Goal: Complete application form

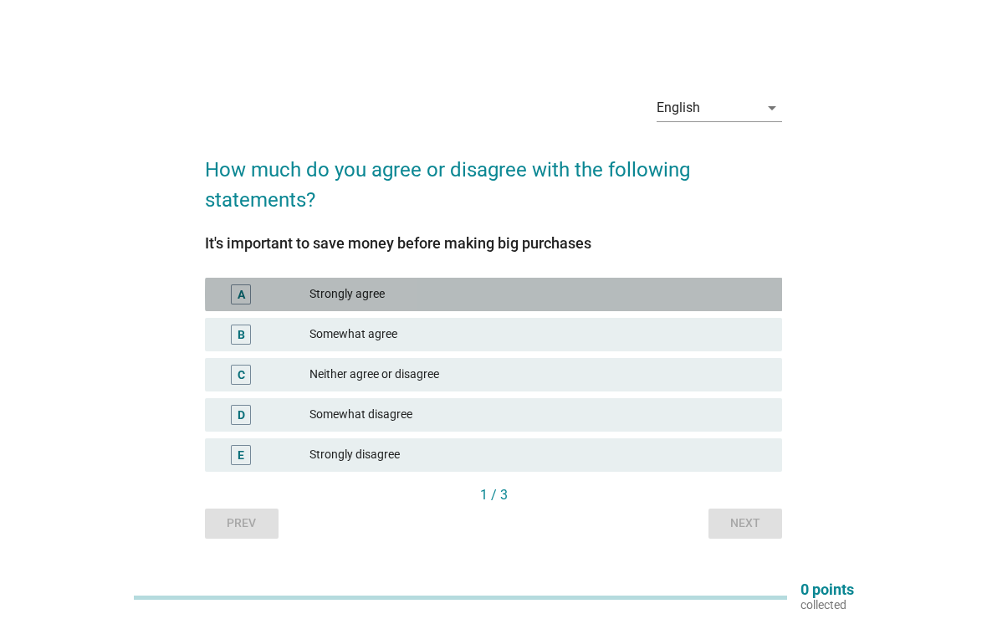
click at [243, 286] on div "A" at bounding box center [242, 294] width 8 height 18
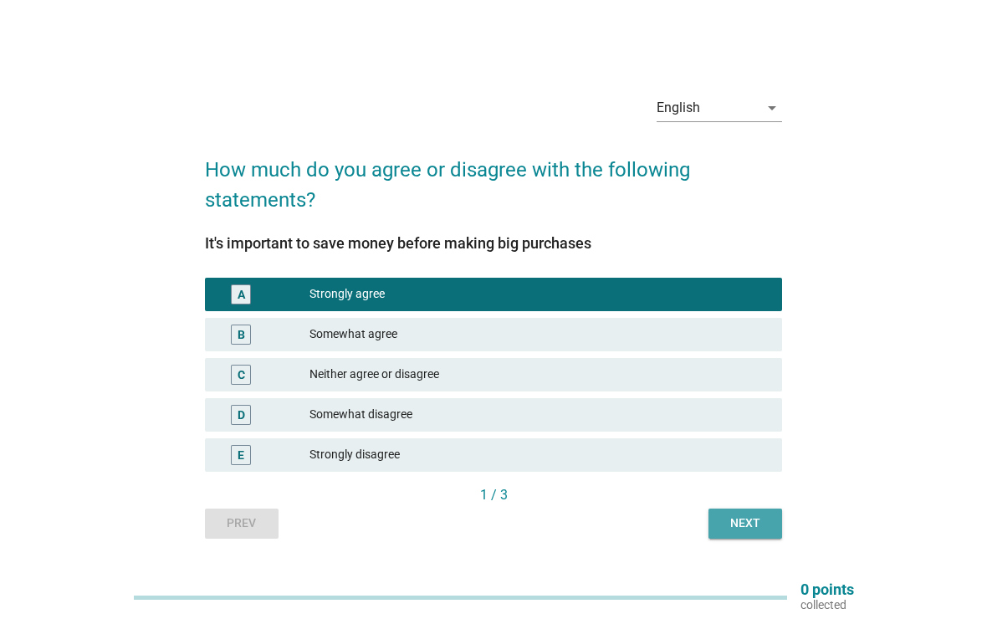
click at [752, 518] on div "Next" at bounding box center [745, 523] width 47 height 18
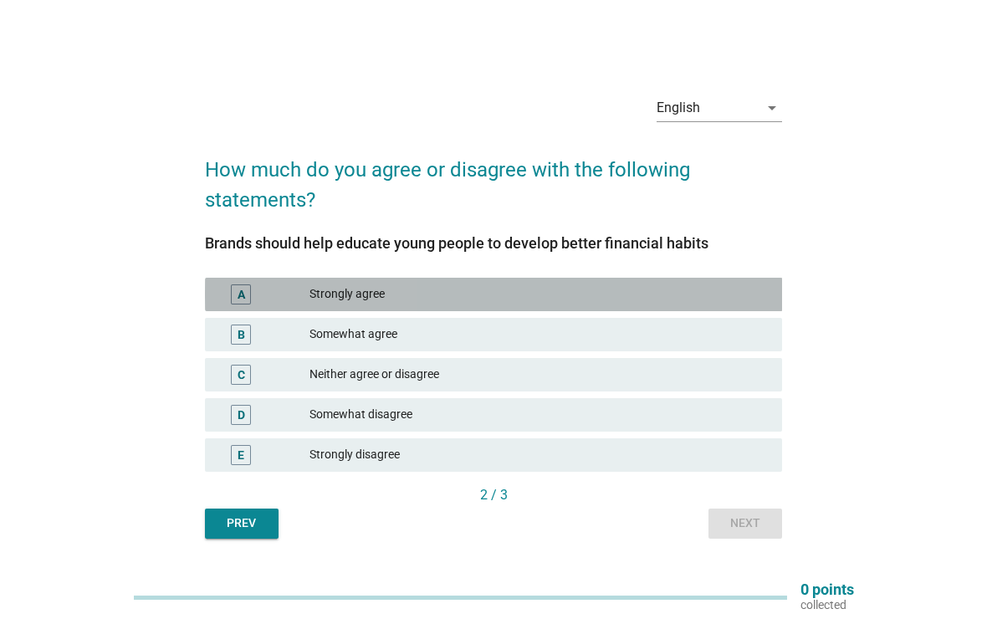
click at [248, 289] on div "A" at bounding box center [241, 294] width 20 height 20
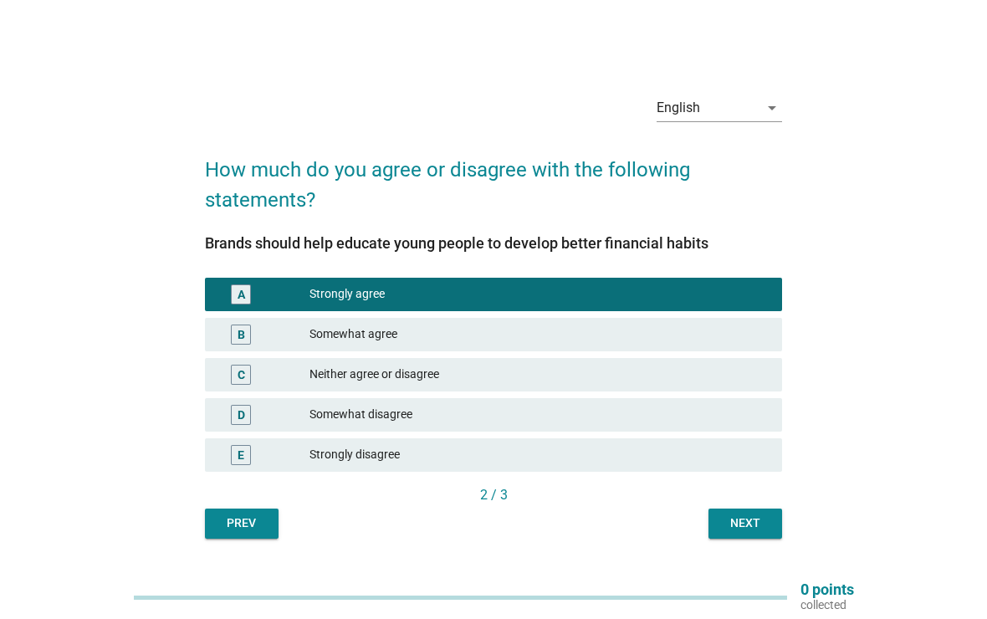
click at [753, 520] on div "Next" at bounding box center [745, 523] width 47 height 18
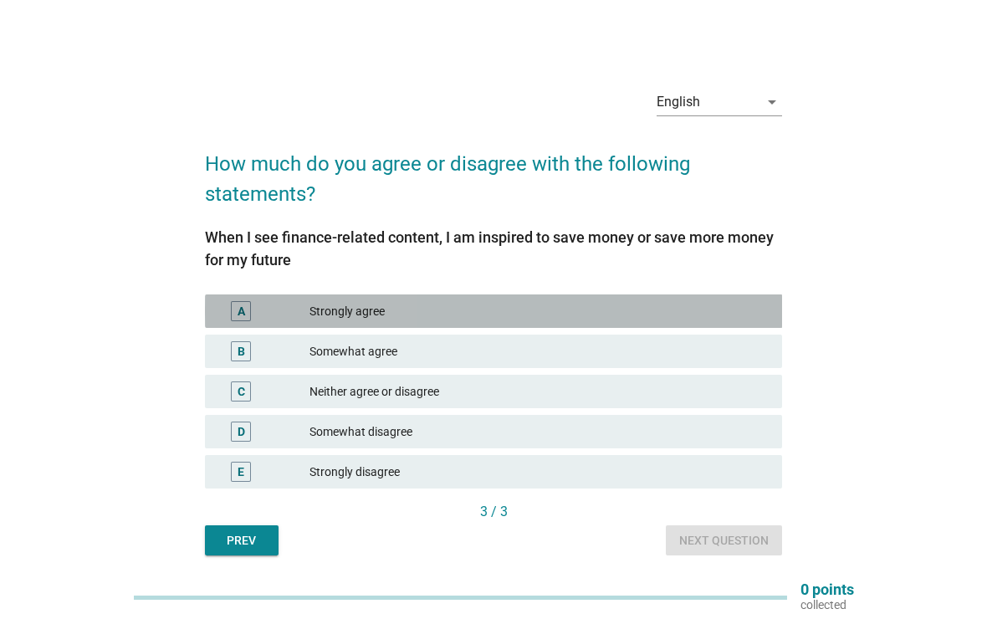
click at [243, 305] on div "A" at bounding box center [242, 312] width 8 height 18
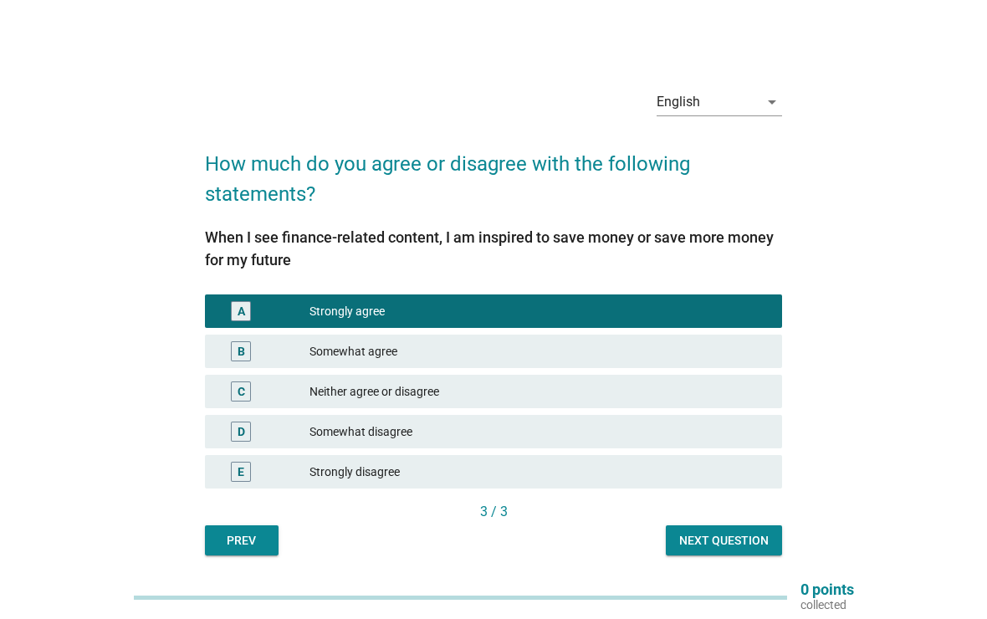
click at [755, 545] on div "Next question" at bounding box center [724, 541] width 90 height 18
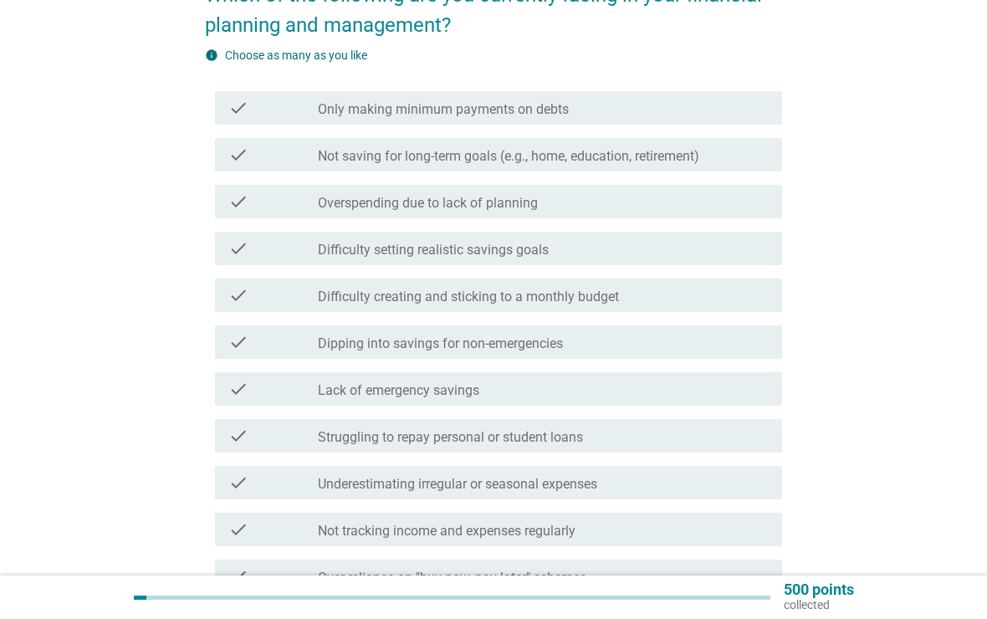
scroll to position [169, 0]
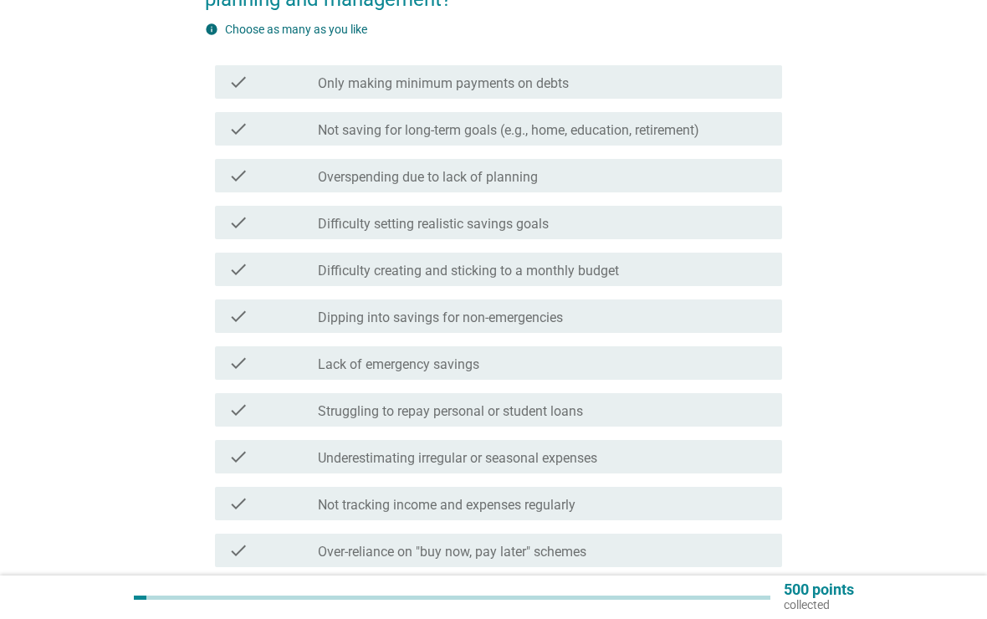
click at [730, 223] on div "check_box_outline_blank Difficulty setting realistic savings goals" at bounding box center [543, 222] width 451 height 20
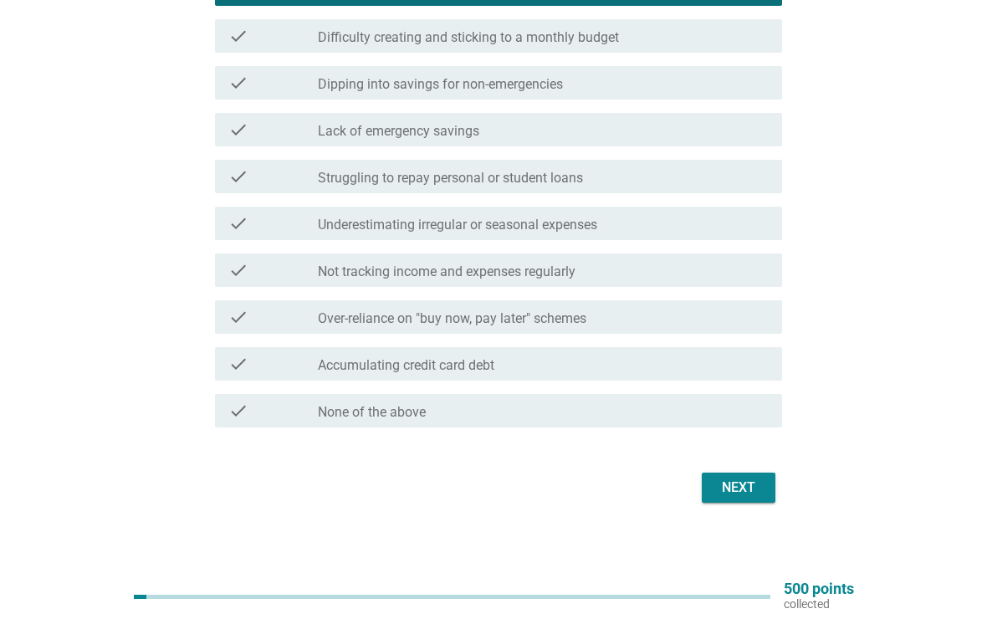
scroll to position [428, 0]
click at [755, 488] on div "Next" at bounding box center [738, 488] width 47 height 20
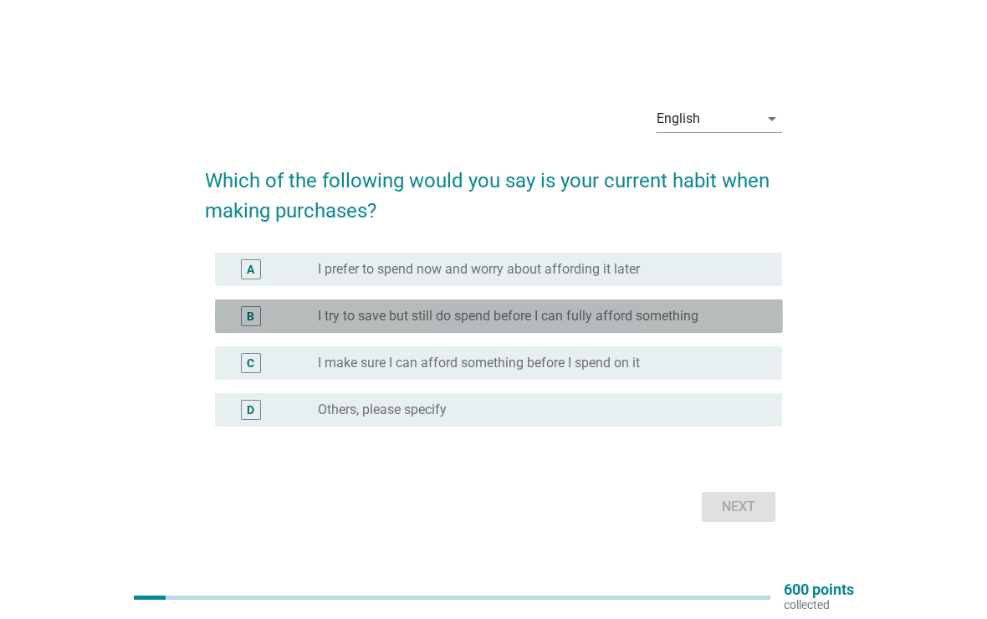
click at [260, 313] on div "B" at bounding box center [251, 316] width 20 height 20
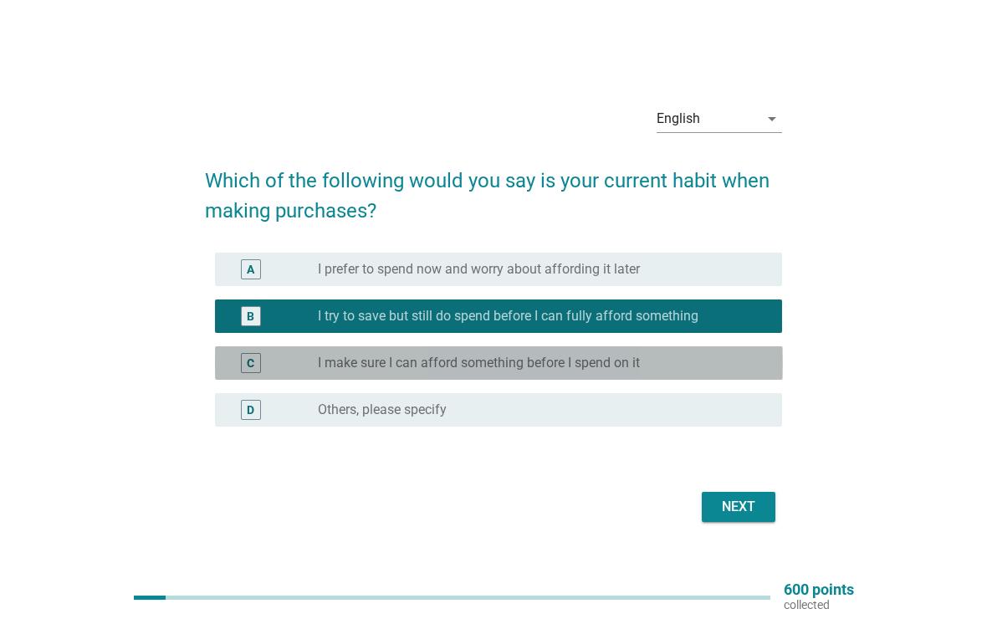
click at [246, 363] on div "C" at bounding box center [251, 363] width 20 height 20
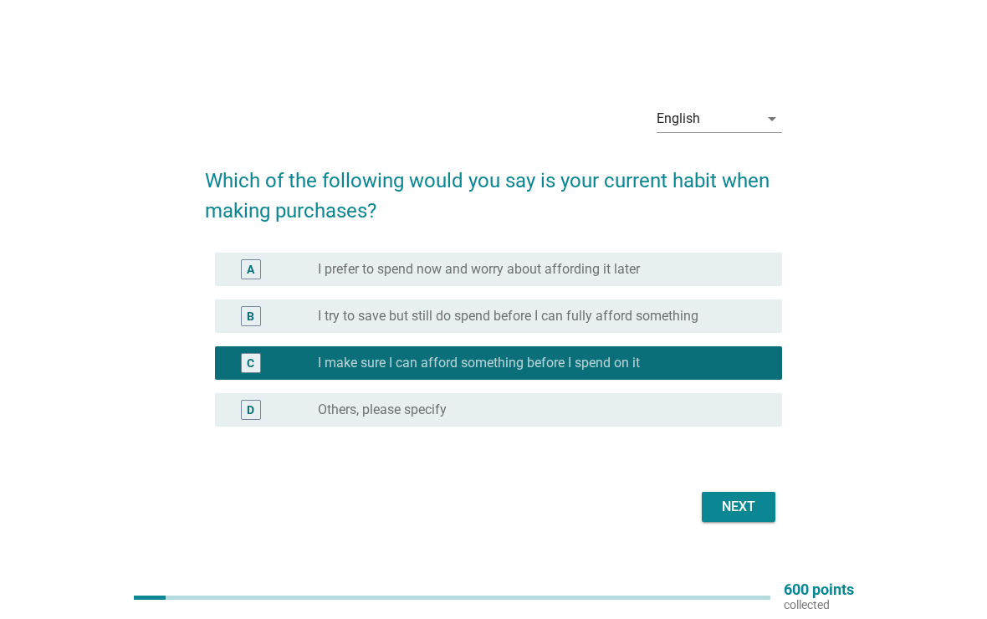
click at [758, 516] on div "Next" at bounding box center [738, 507] width 47 height 20
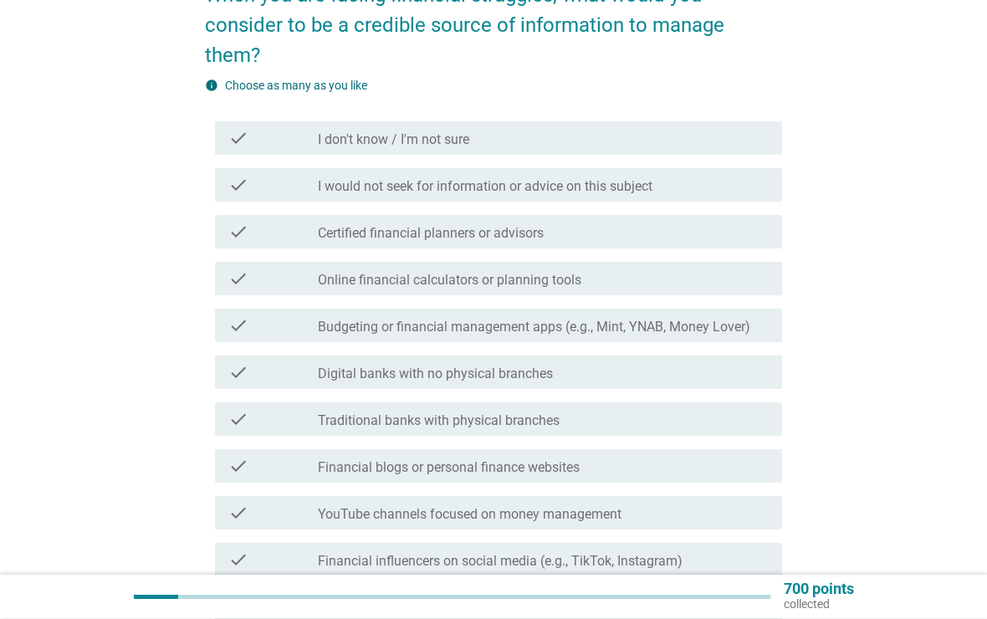
scroll to position [178, 0]
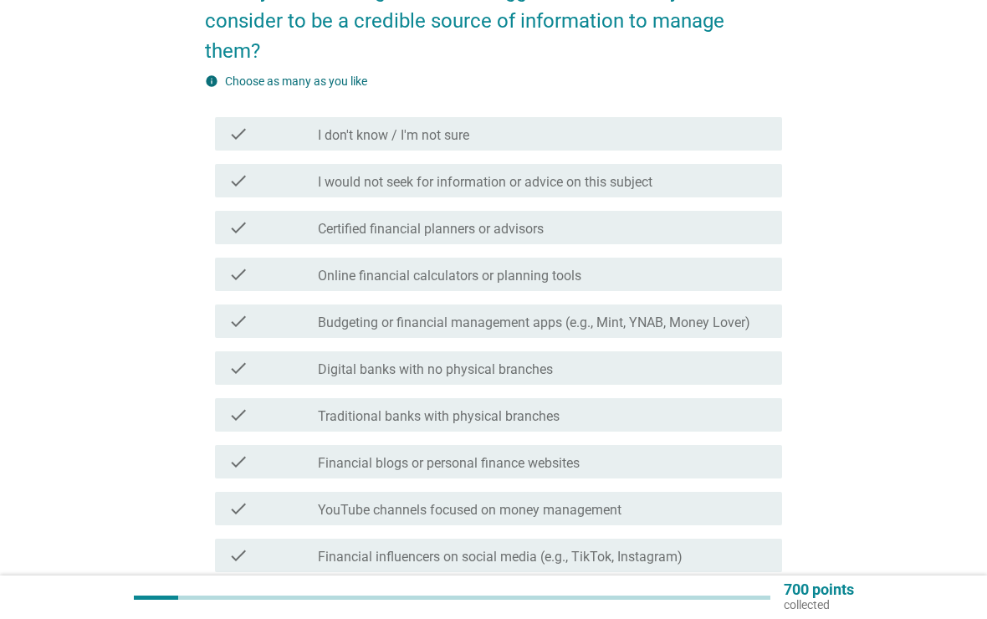
click at [690, 117] on div "check check_box_outline_blank I don't know / I'm not sure" at bounding box center [499, 133] width 568 height 33
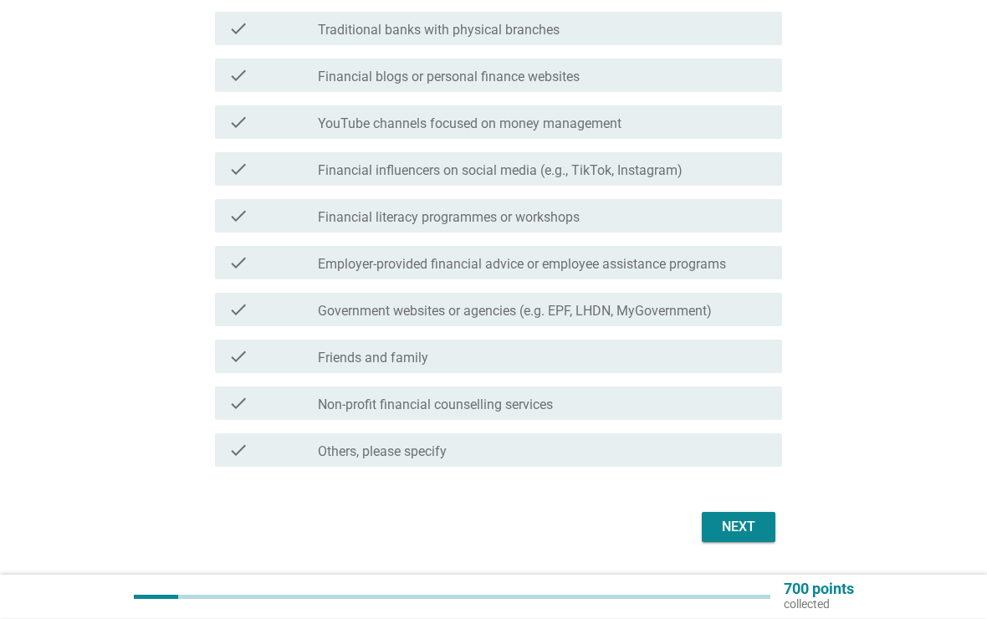
scroll to position [576, 0]
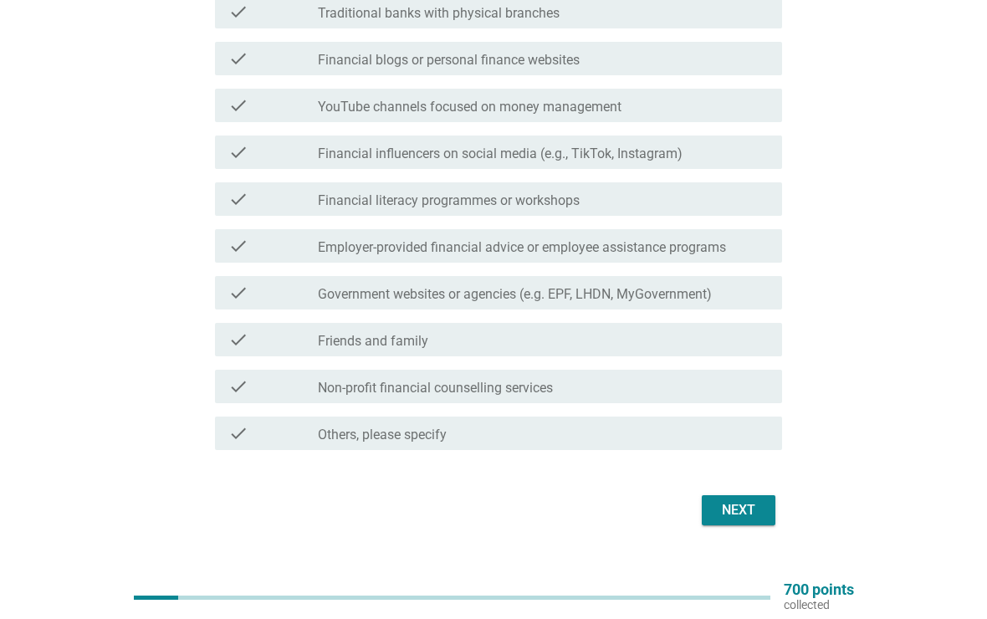
click at [747, 500] on div "Next" at bounding box center [738, 510] width 47 height 20
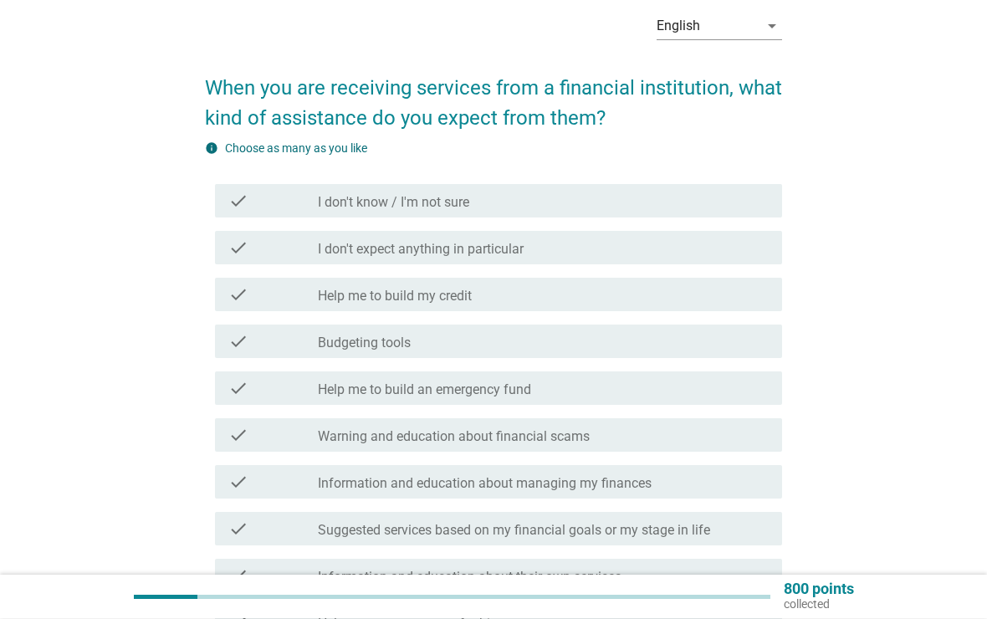
scroll to position [76, 0]
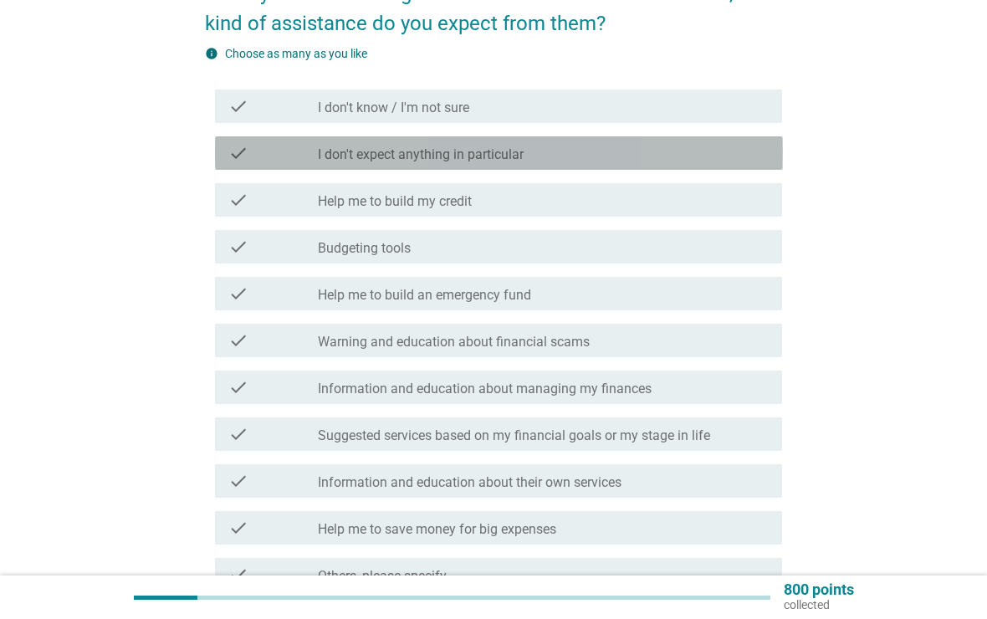
click at [748, 151] on div "check_box_outline_blank I don't expect anything in particular" at bounding box center [543, 153] width 451 height 20
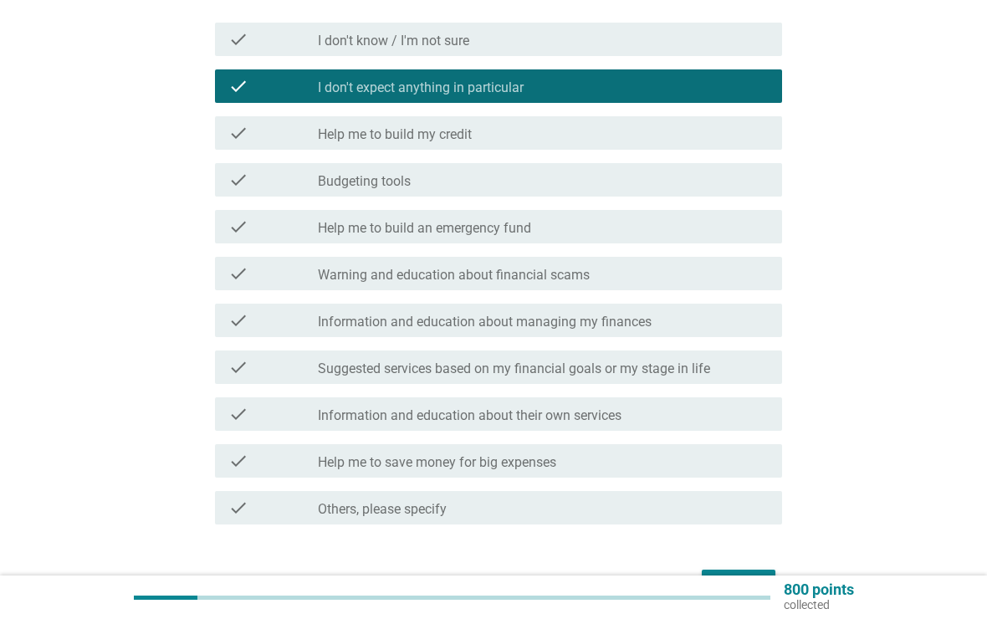
scroll to position [342, 0]
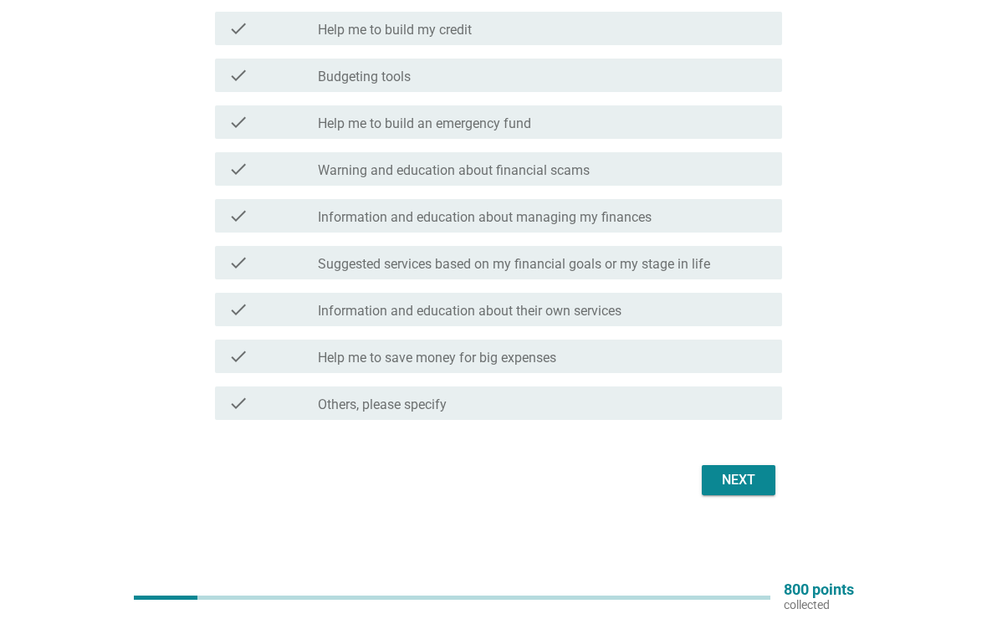
click at [750, 473] on div "Next" at bounding box center [738, 480] width 47 height 20
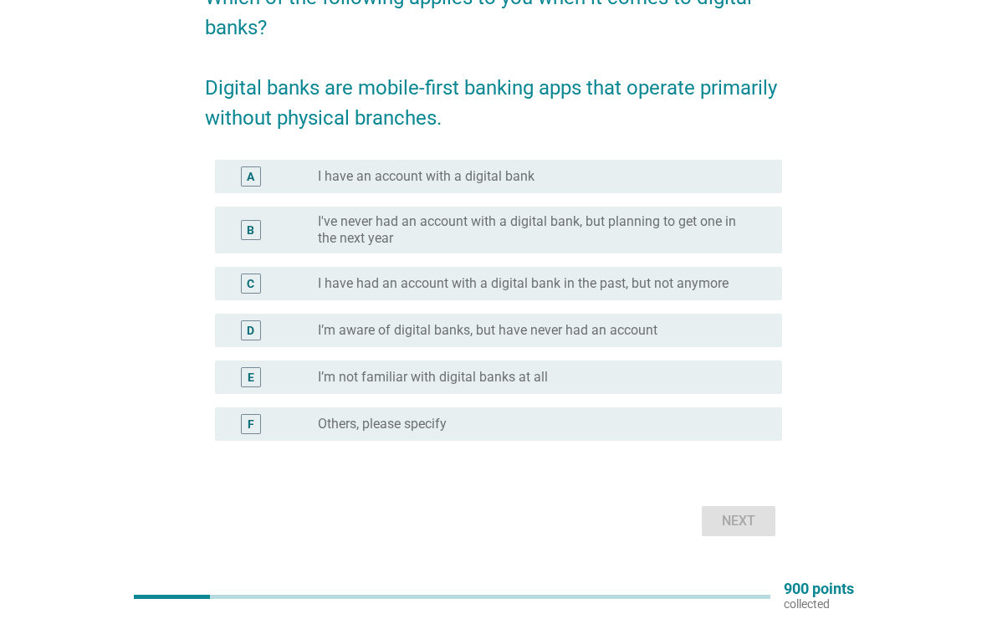
scroll to position [166, 0]
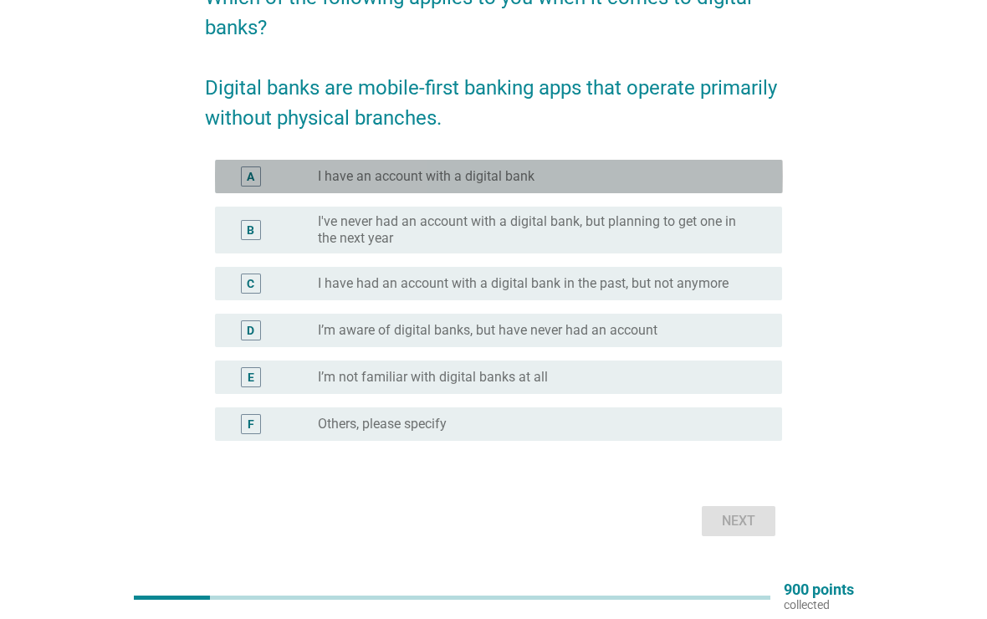
click at [724, 165] on div "A radio_button_unchecked I have an account with a digital bank" at bounding box center [499, 176] width 568 height 33
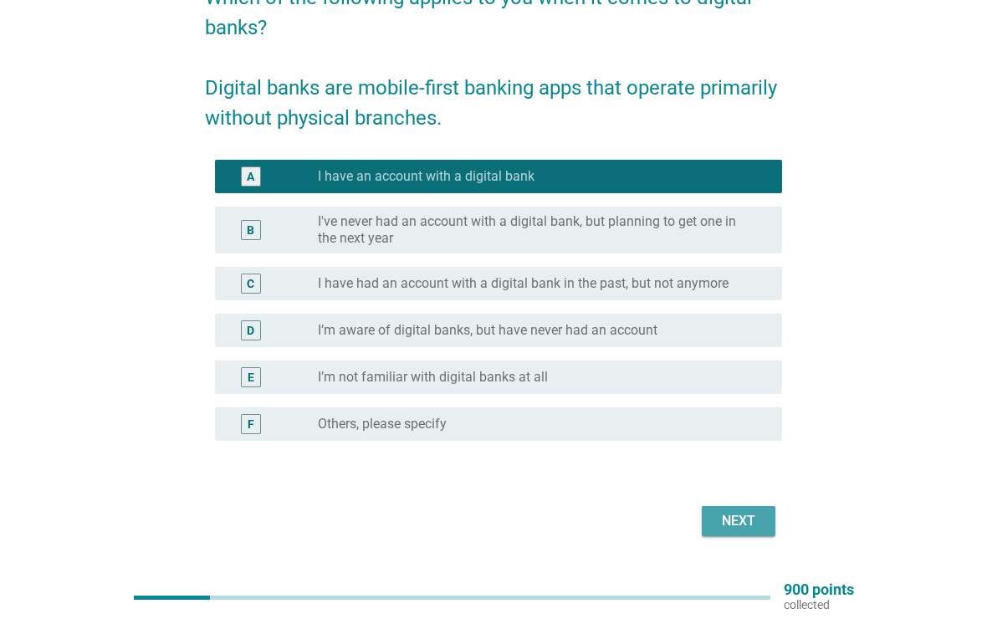
click at [760, 515] on div "Next" at bounding box center [738, 521] width 47 height 20
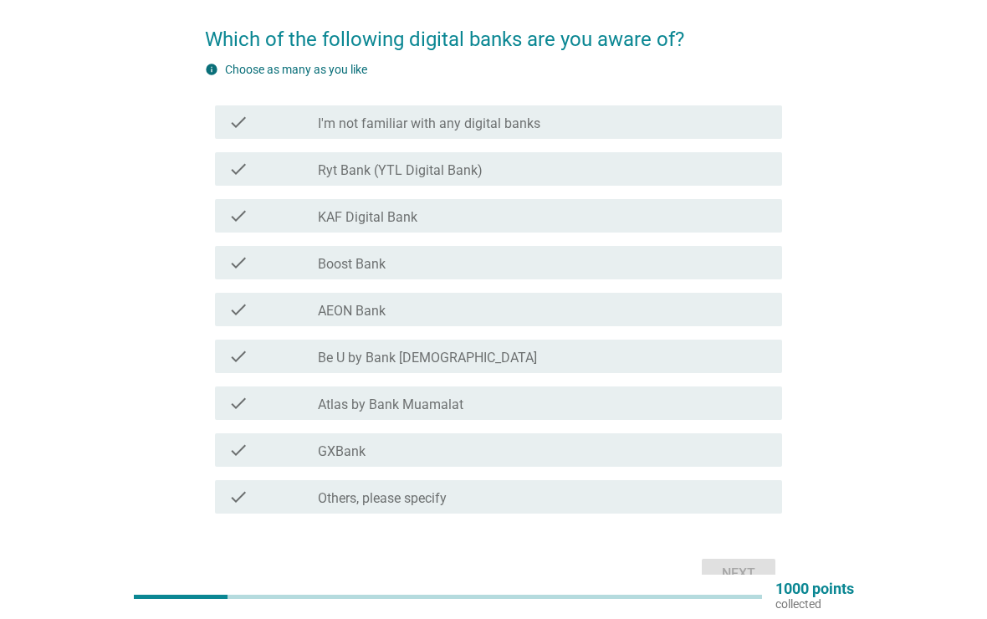
scroll to position [124, 0]
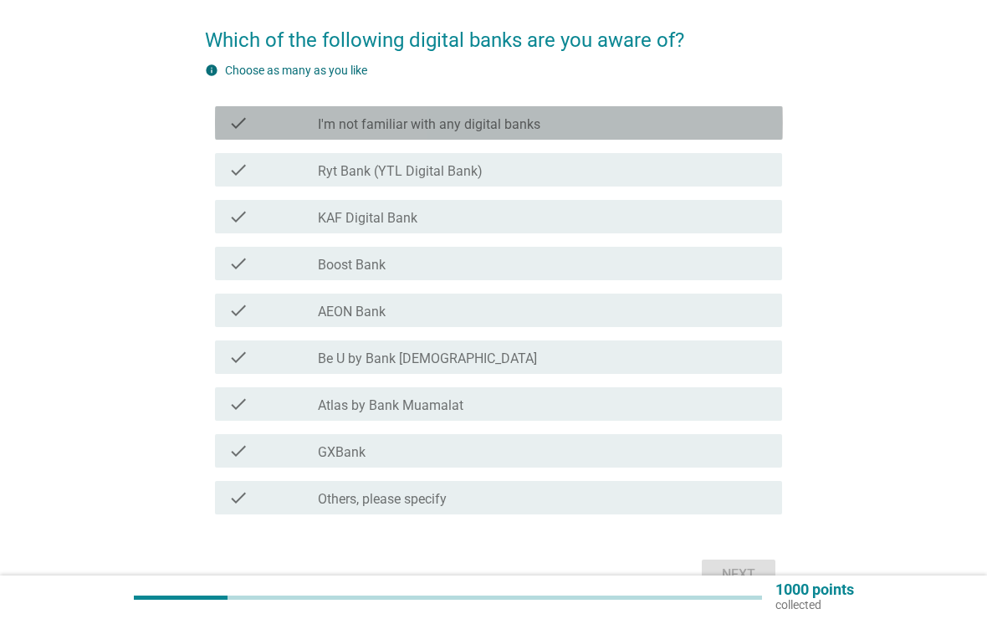
click at [696, 130] on div "check_box_outline_blank I'm not familiar with any digital banks" at bounding box center [543, 123] width 451 height 20
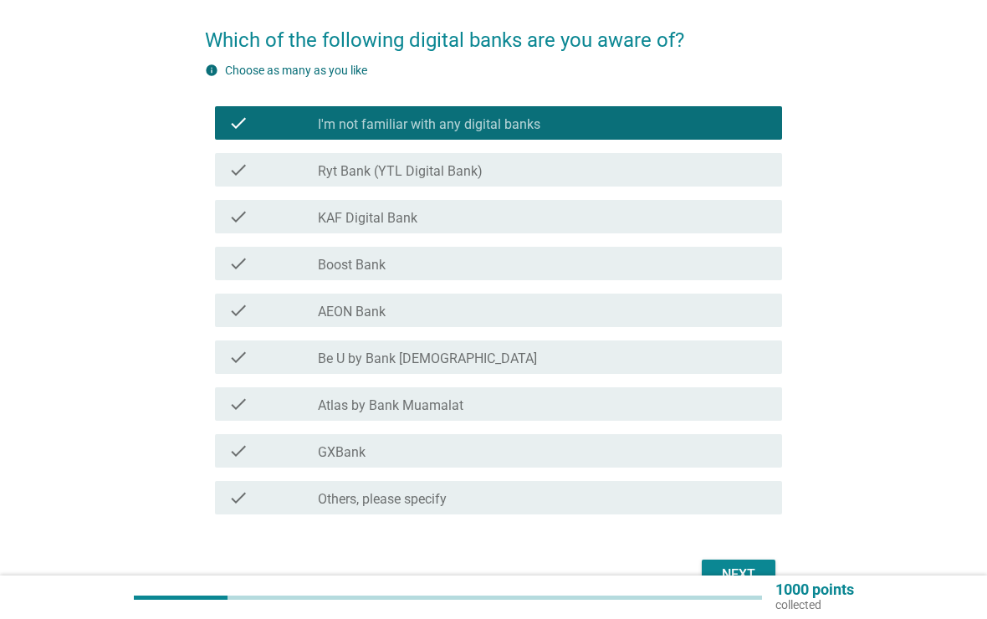
click at [760, 566] on div "Next" at bounding box center [738, 575] width 47 height 20
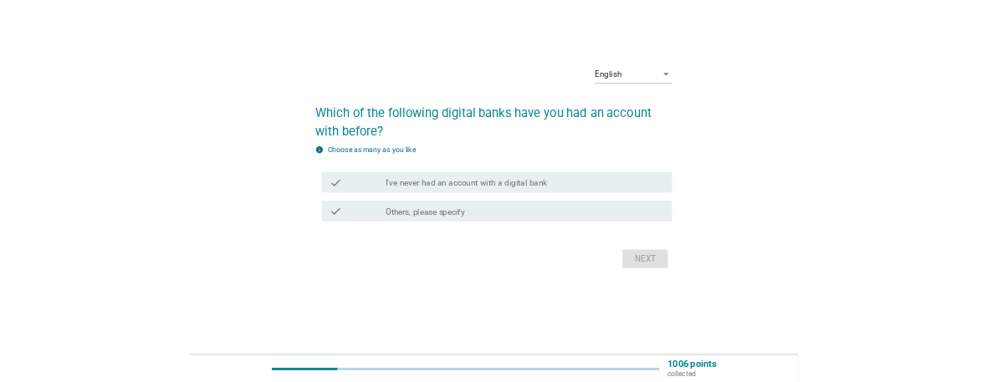
scroll to position [0, 0]
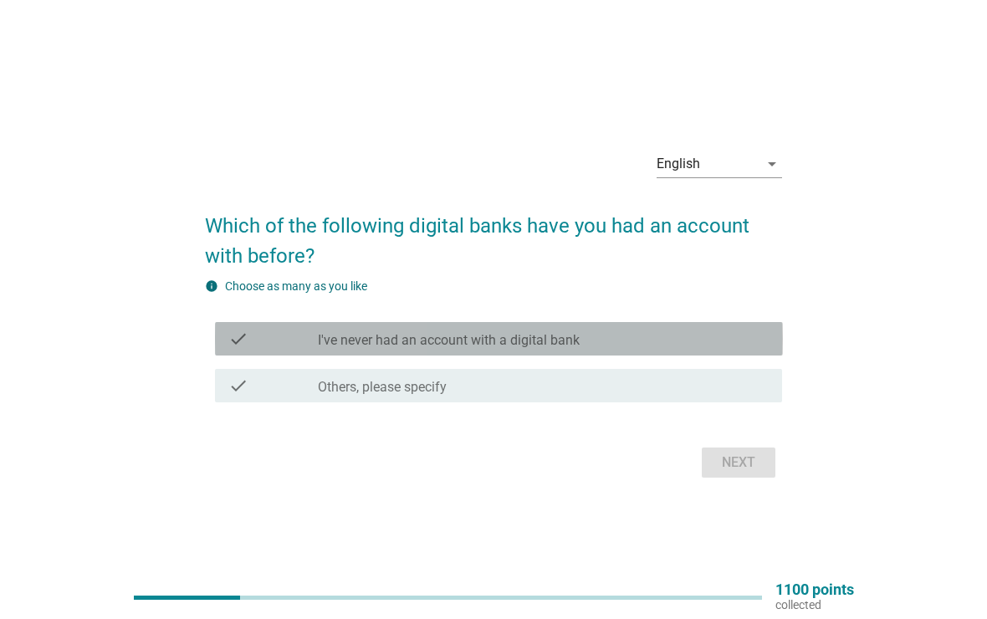
click at [679, 329] on div "check_box_outline_blank I've never had an account with a digital bank" at bounding box center [543, 339] width 451 height 20
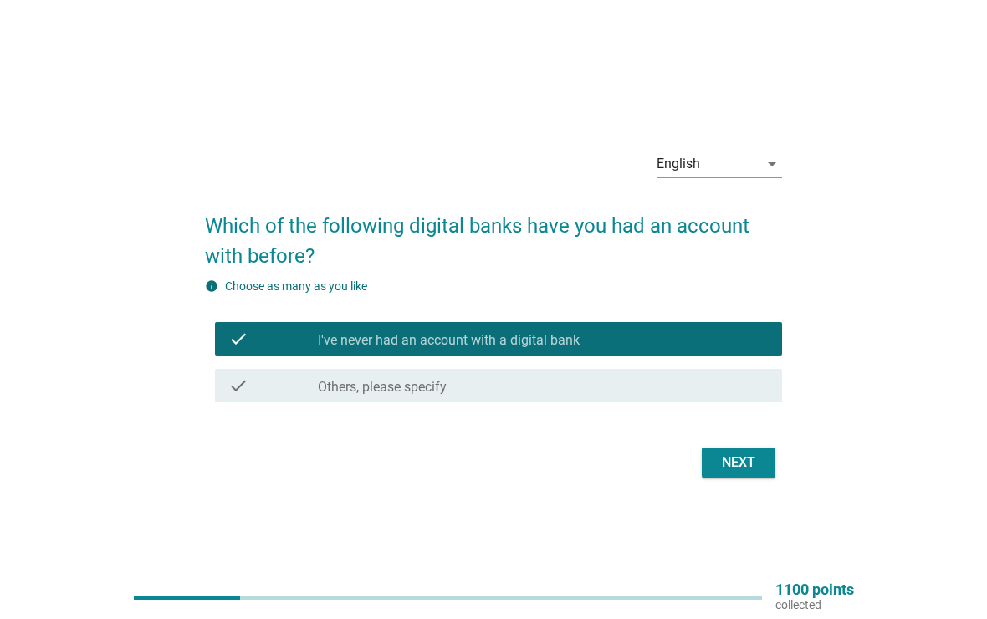
click at [756, 469] on div "Next" at bounding box center [738, 463] width 47 height 20
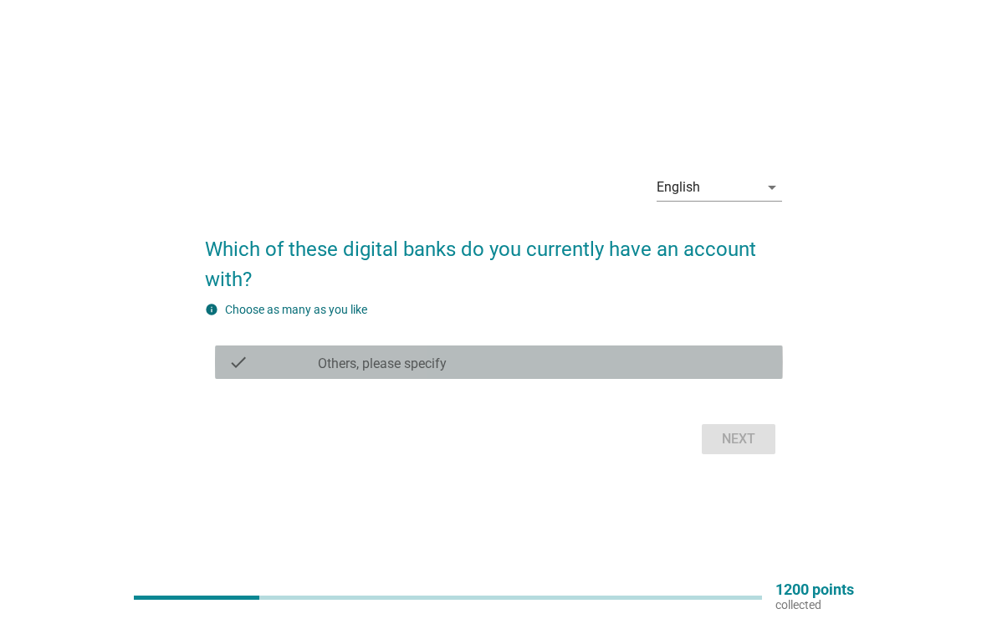
click at [759, 358] on div "check_box Others, please specify" at bounding box center [543, 362] width 451 height 20
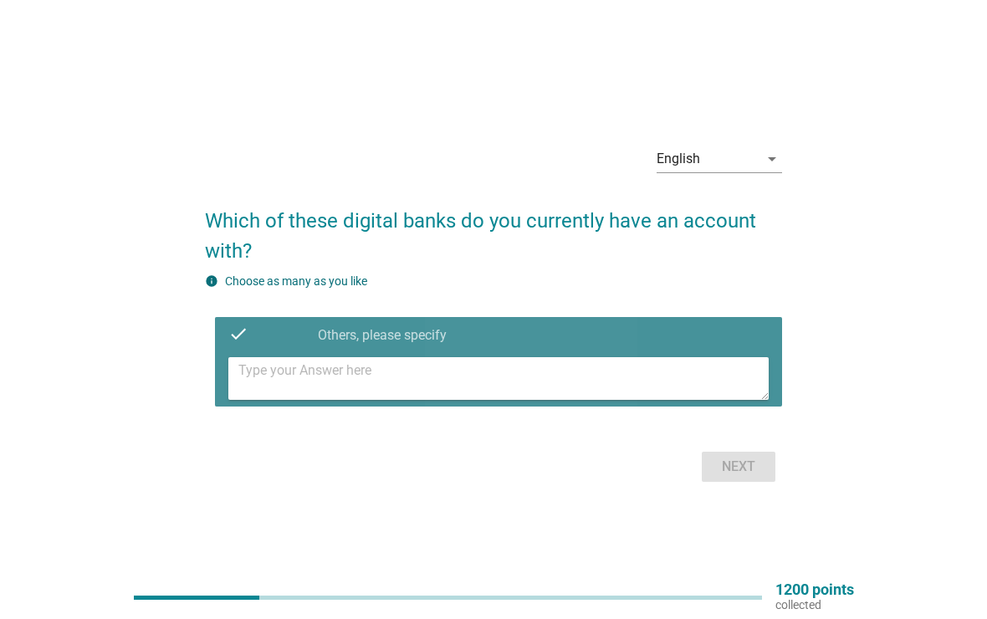
click at [709, 372] on textarea at bounding box center [503, 378] width 531 height 43
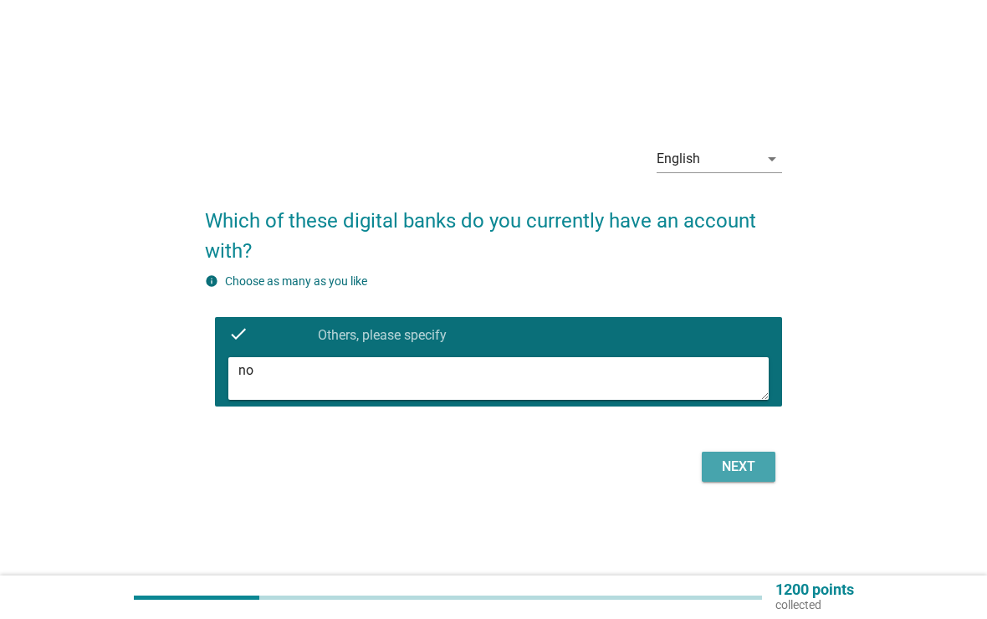
type textarea "no"
click at [760, 460] on div "Next" at bounding box center [738, 467] width 47 height 20
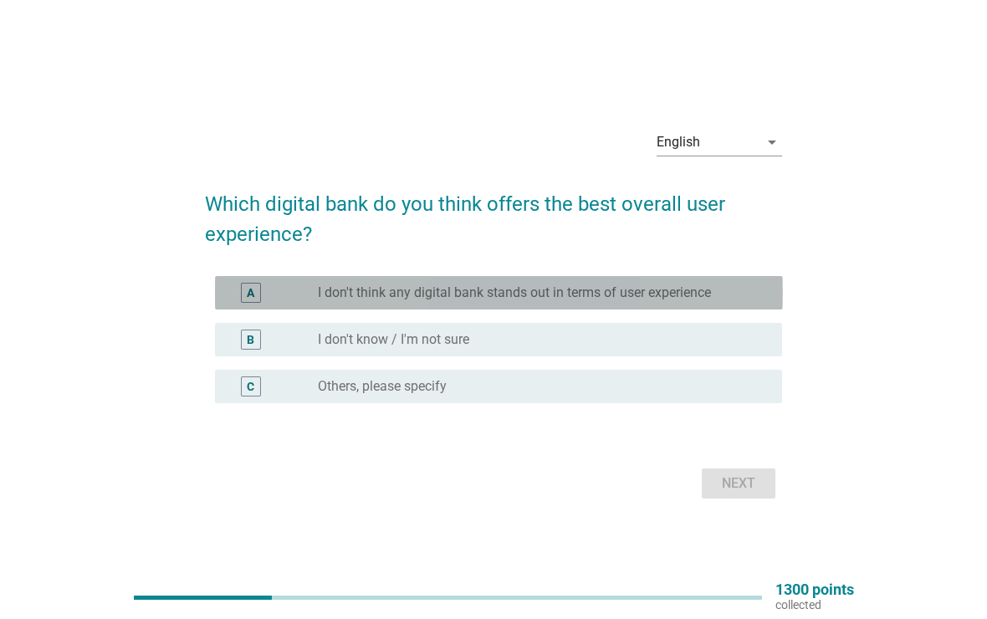
click at [726, 279] on div "A radio_button_unchecked I don't think any digital bank stands out in terms of …" at bounding box center [499, 292] width 568 height 33
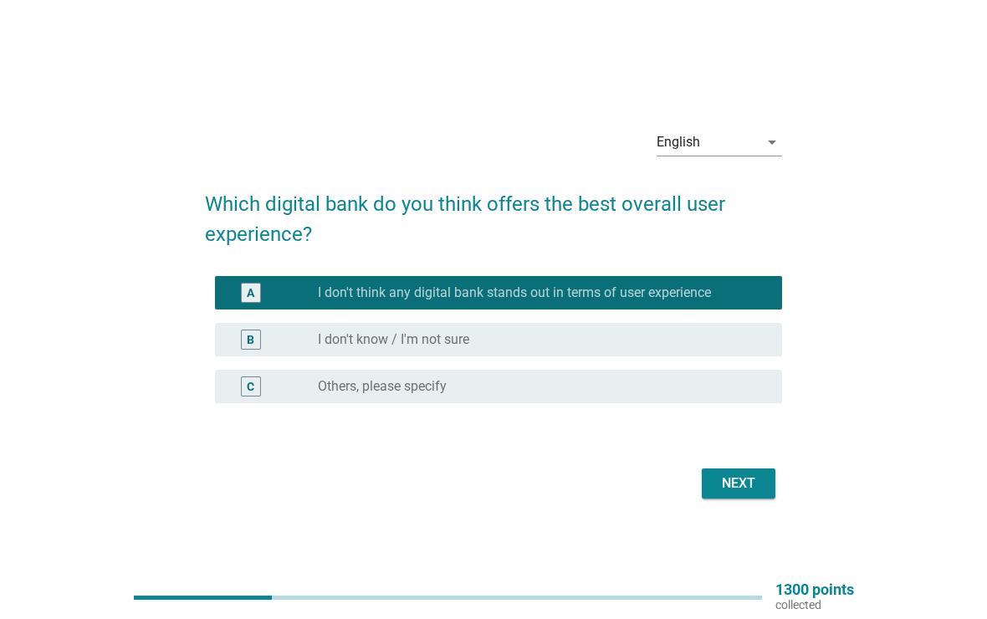
click at [747, 485] on div "Next" at bounding box center [738, 484] width 47 height 20
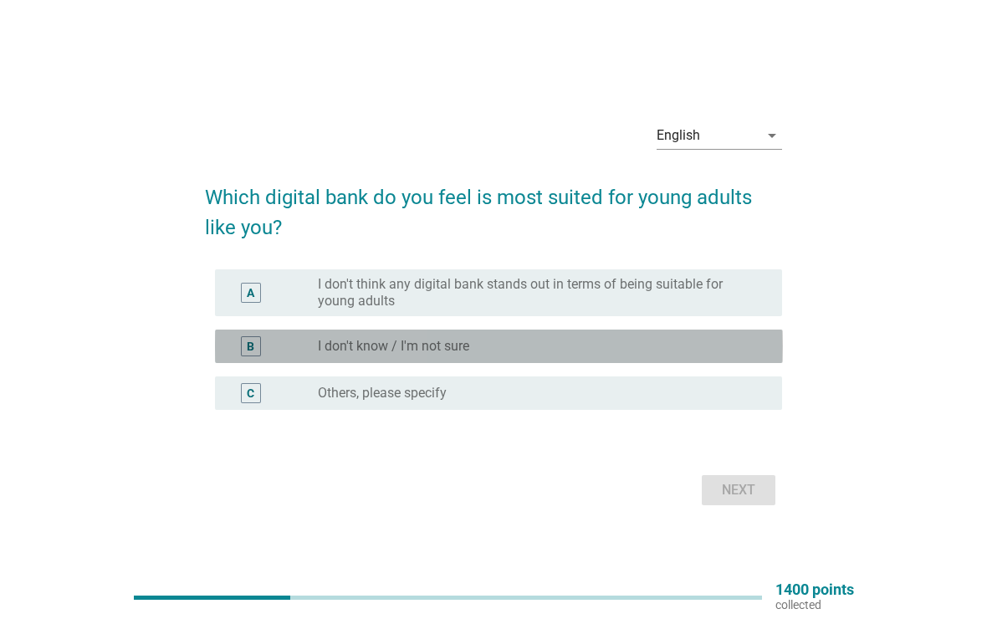
click at [709, 340] on div "radio_button_unchecked I don't know / I'm not sure" at bounding box center [537, 346] width 438 height 17
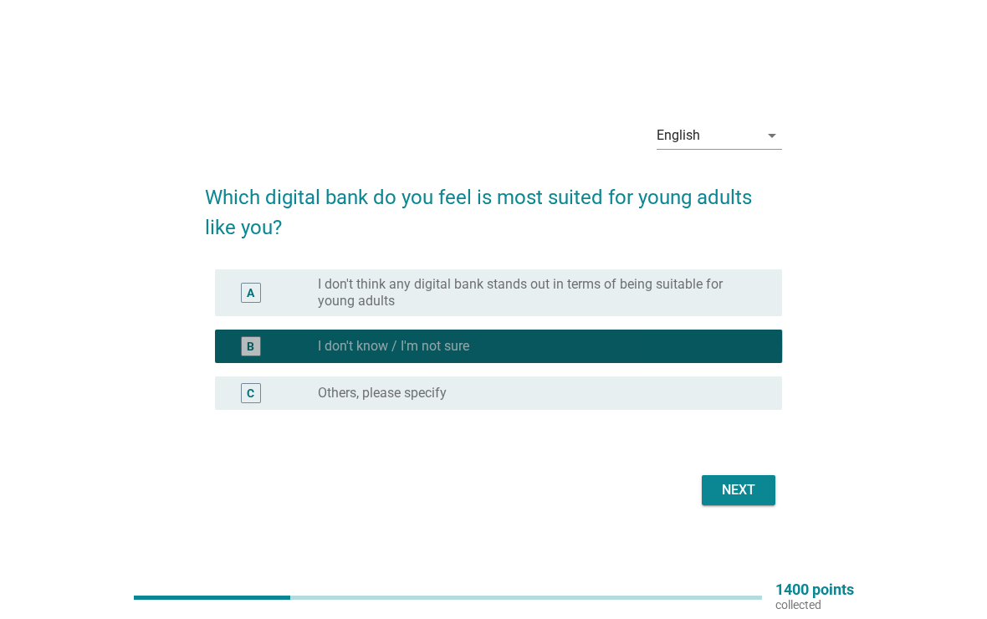
click at [756, 479] on button "Next" at bounding box center [739, 490] width 74 height 30
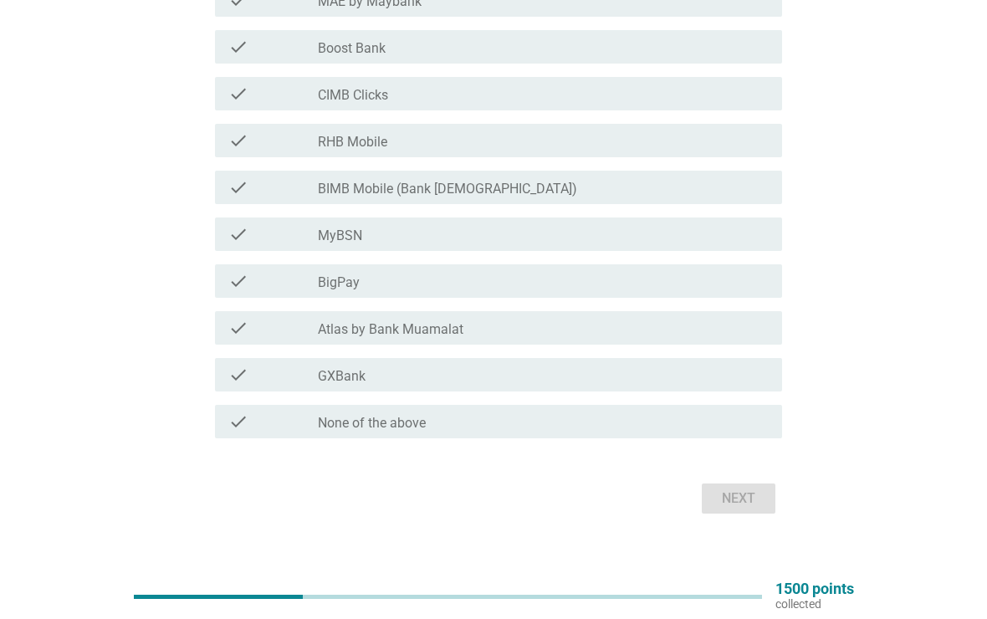
scroll to position [605, 0]
click at [699, 437] on div "check check_box_outline_blank None of the above" at bounding box center [499, 421] width 568 height 33
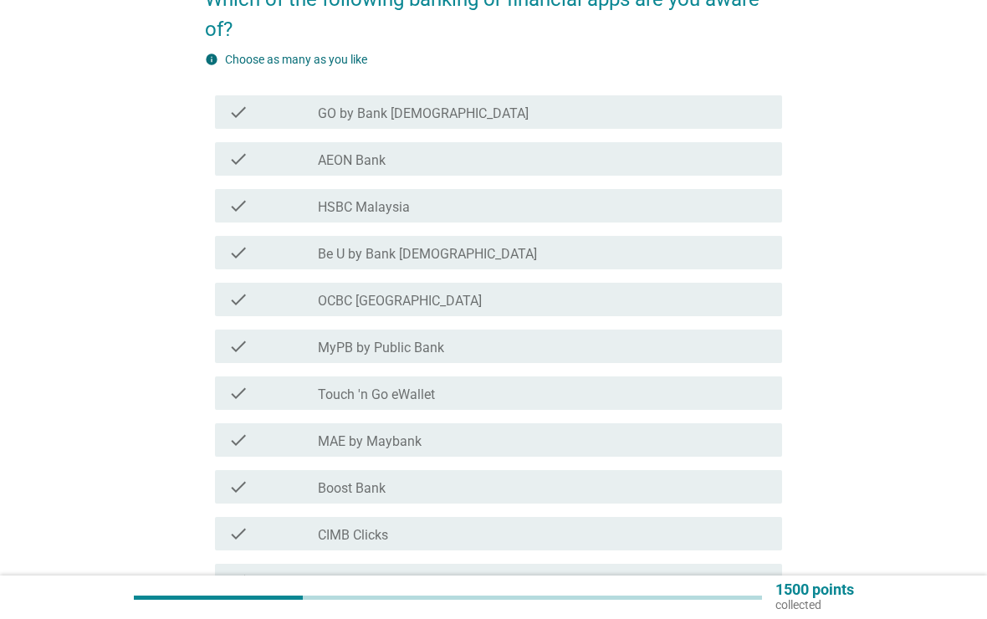
click at [710, 393] on div "check_box_outline_blank Touch 'n Go eWallet" at bounding box center [543, 393] width 451 height 20
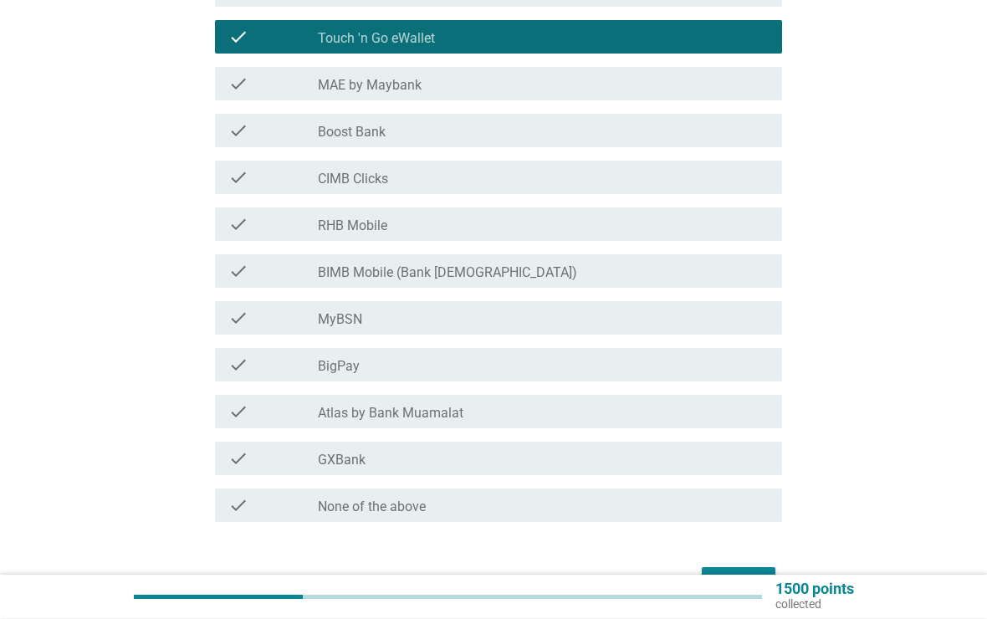
scroll to position [520, 0]
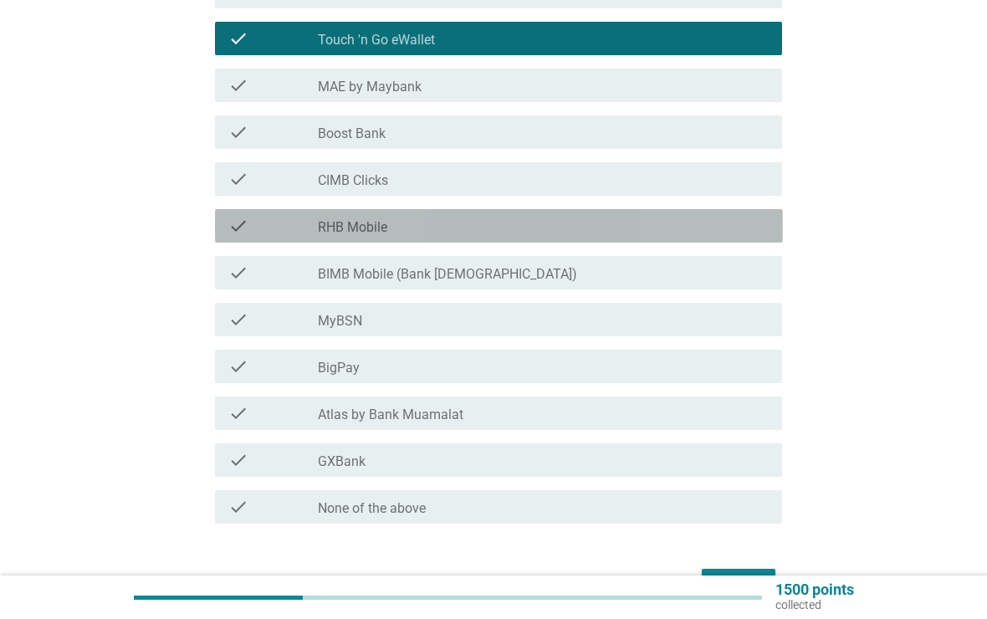
click at [696, 237] on div "check check_box_outline_blank RHB Mobile" at bounding box center [499, 225] width 568 height 33
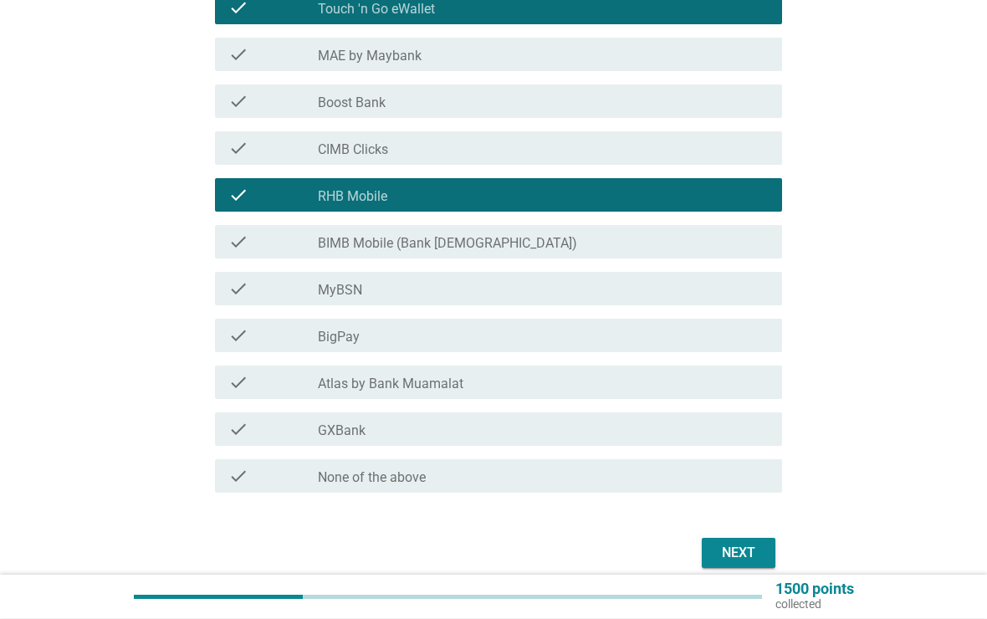
scroll to position [550, 0]
click at [765, 554] on button "Next" at bounding box center [739, 553] width 74 height 30
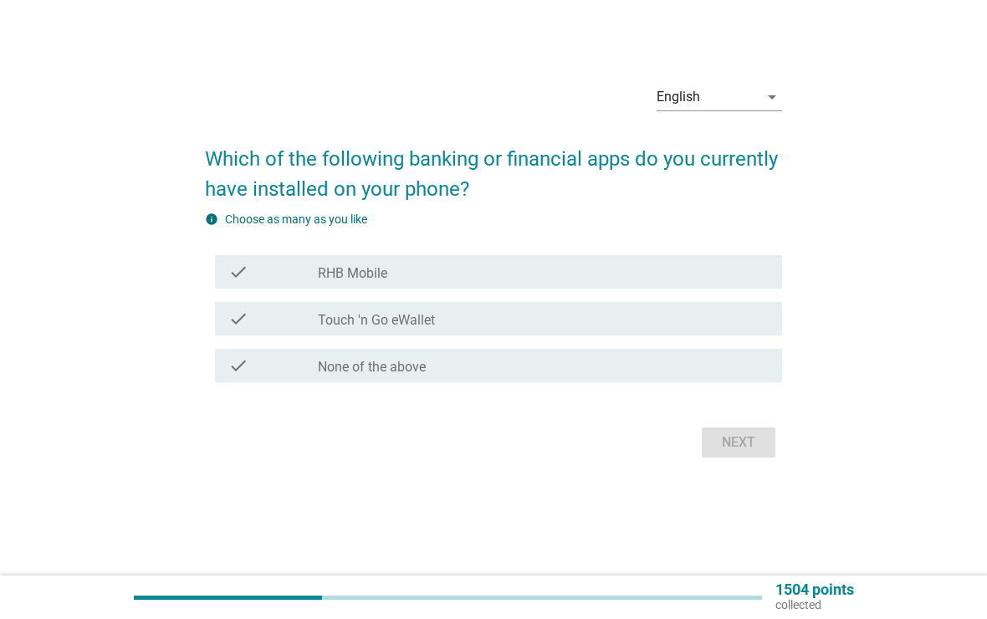
scroll to position [0, 0]
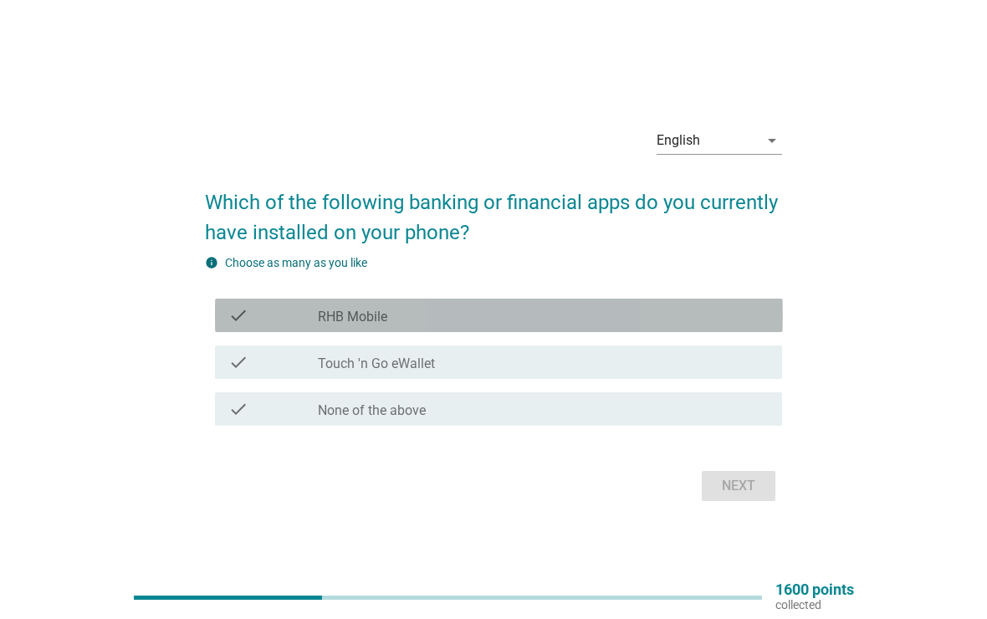
click at [530, 311] on div "check_box_outline_blank RHB Mobile" at bounding box center [543, 315] width 451 height 20
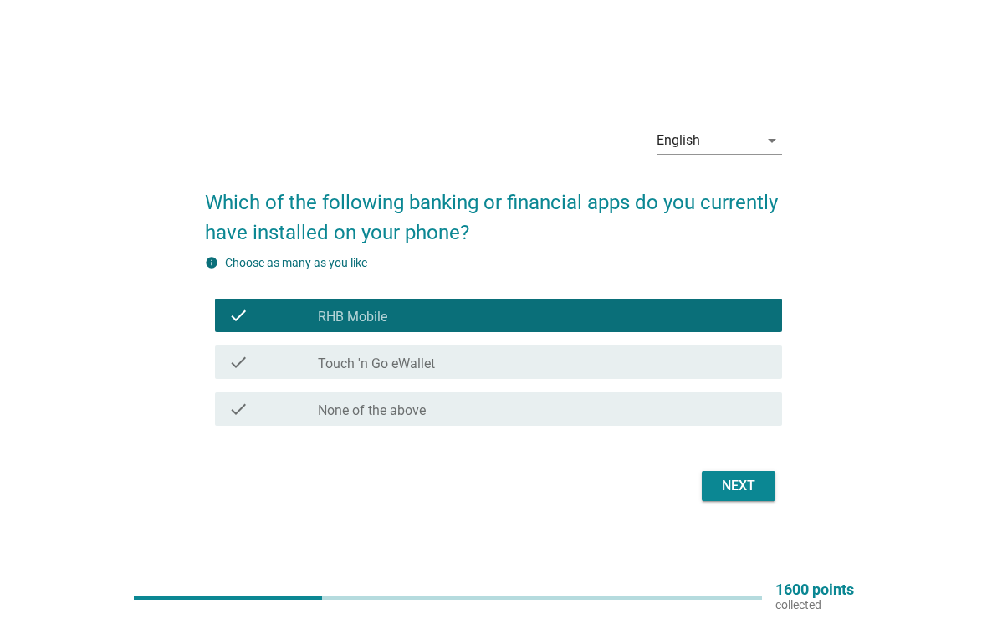
click at [712, 361] on div "check_box_outline_blank Touch 'n Go eWallet" at bounding box center [543, 362] width 451 height 20
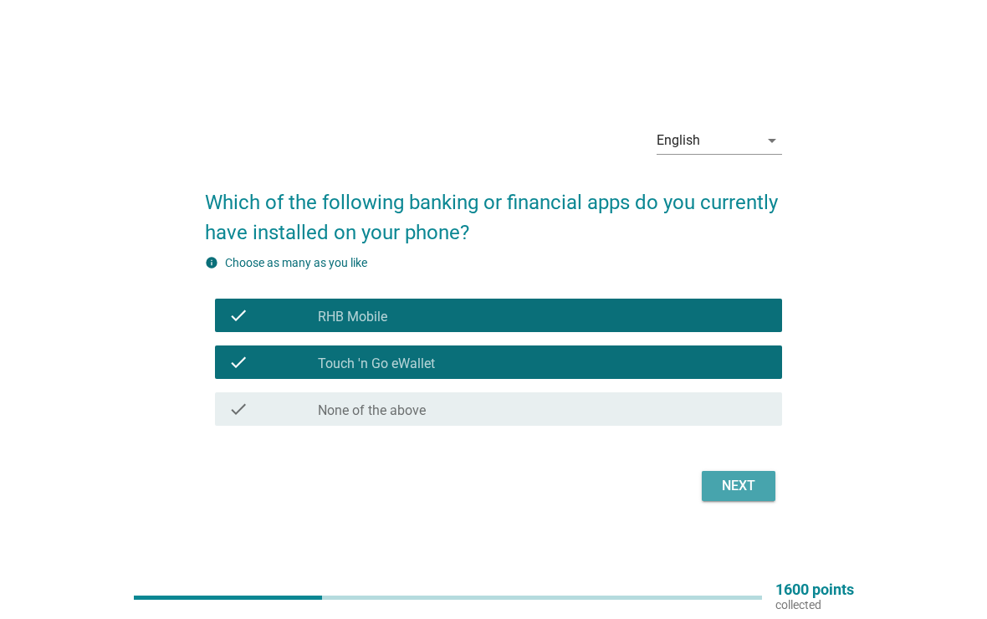
click at [751, 483] on div "Next" at bounding box center [738, 486] width 47 height 20
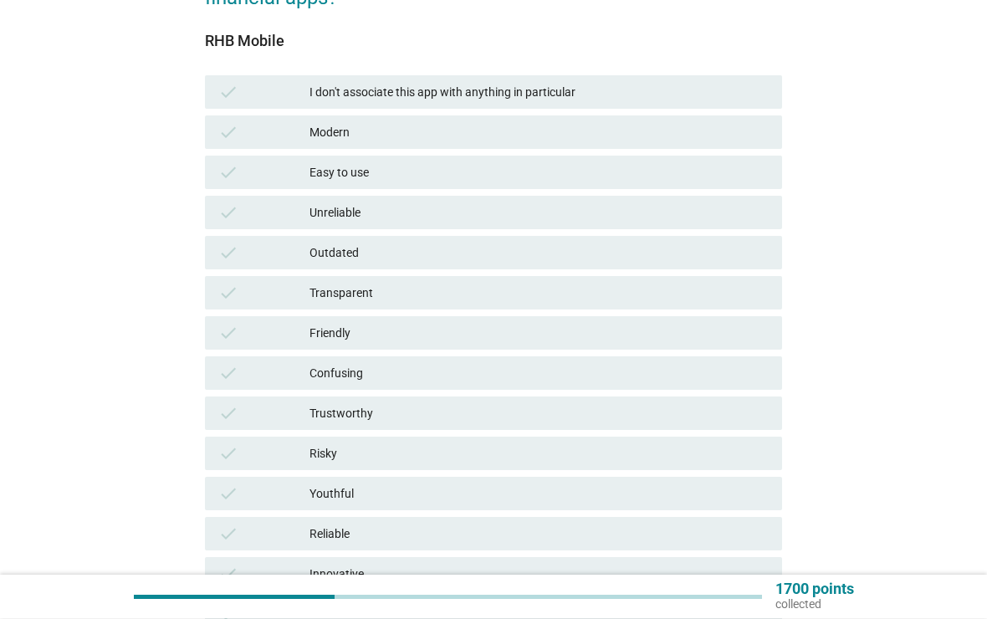
scroll to position [197, 0]
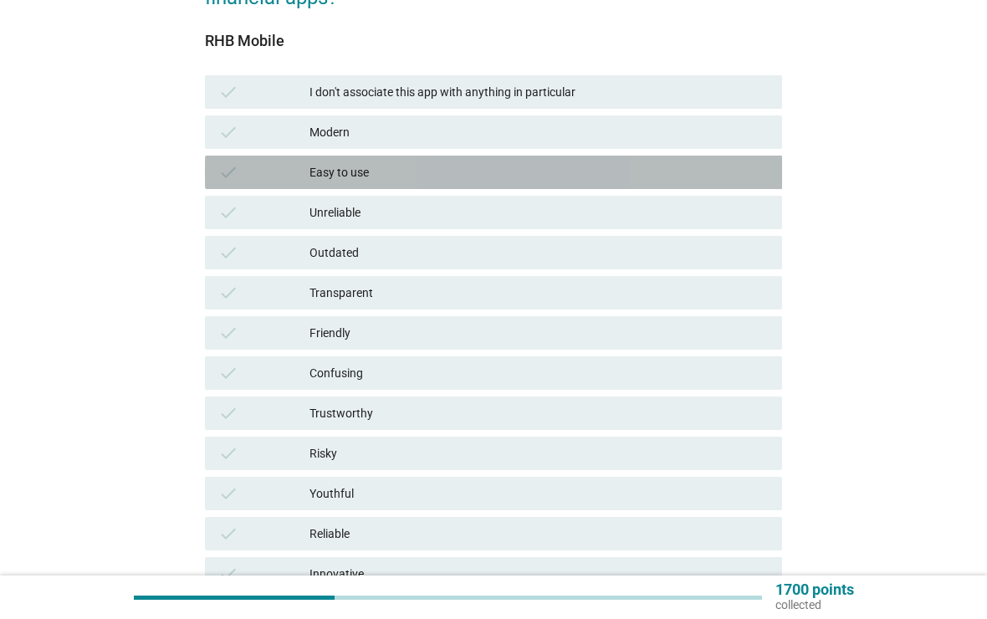
click at [670, 163] on div "Easy to use" at bounding box center [539, 172] width 459 height 20
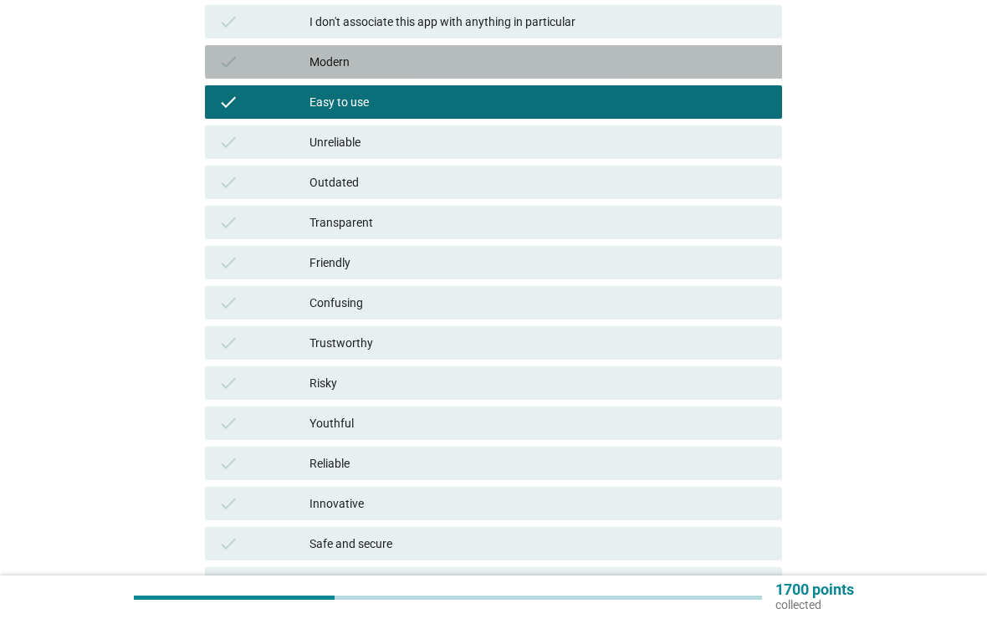
click at [748, 68] on div "Modern" at bounding box center [539, 62] width 459 height 20
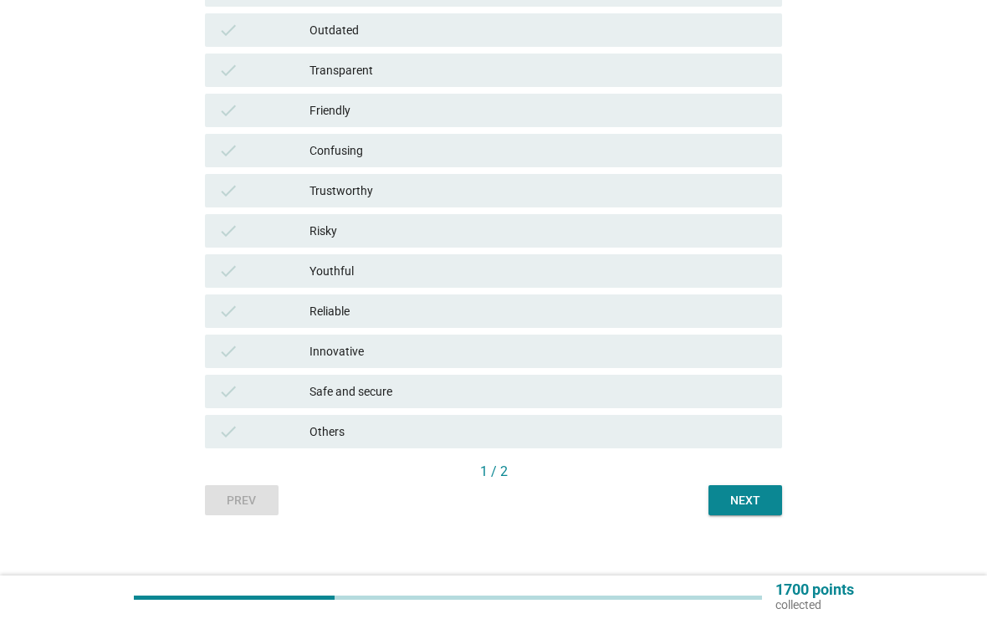
scroll to position [434, 0]
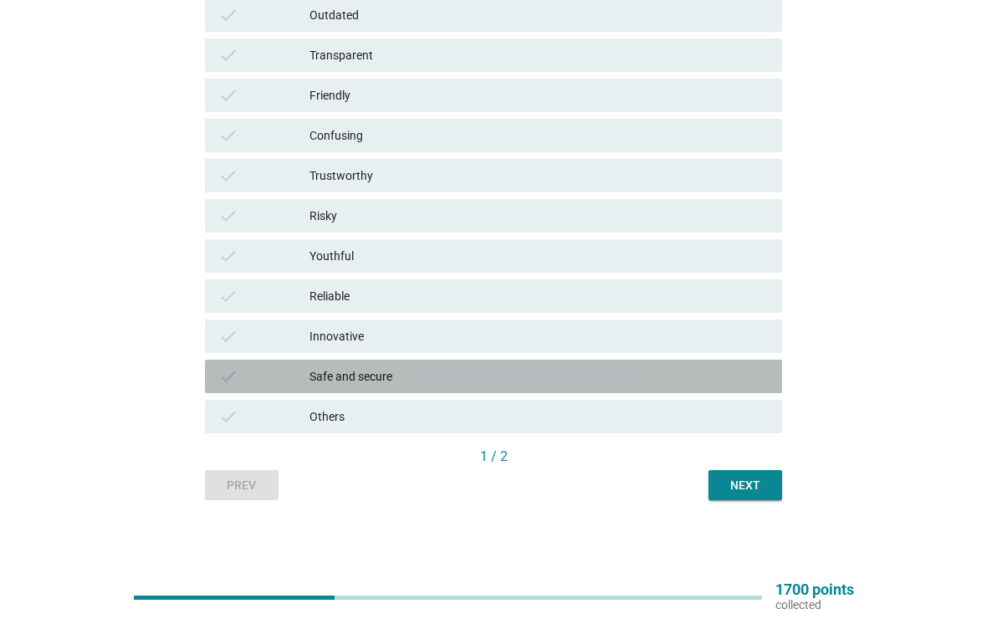
click at [719, 376] on div "Safe and secure" at bounding box center [539, 376] width 459 height 20
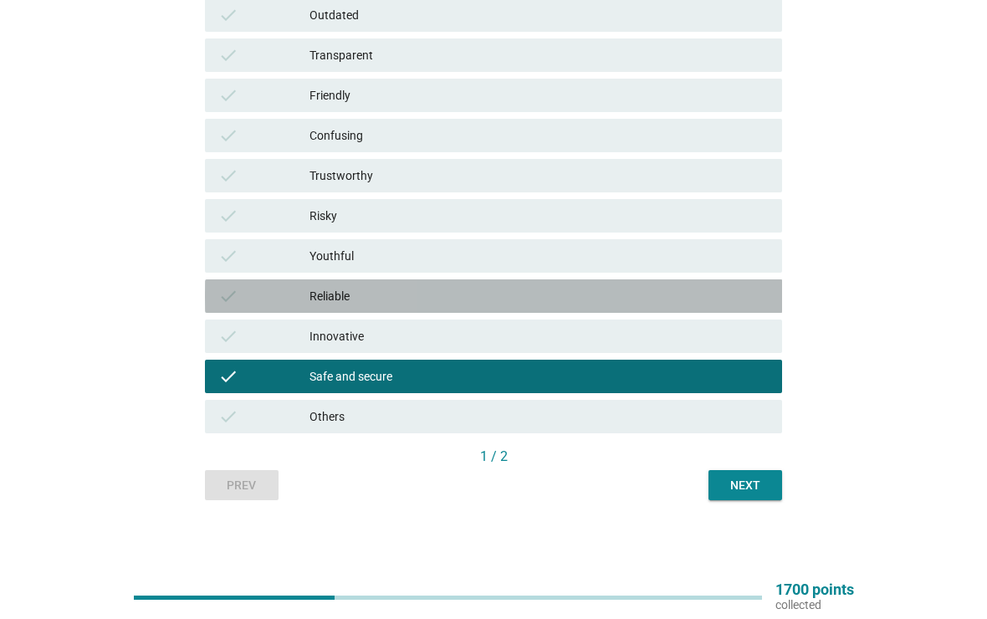
click at [709, 296] on div "Reliable" at bounding box center [539, 296] width 459 height 20
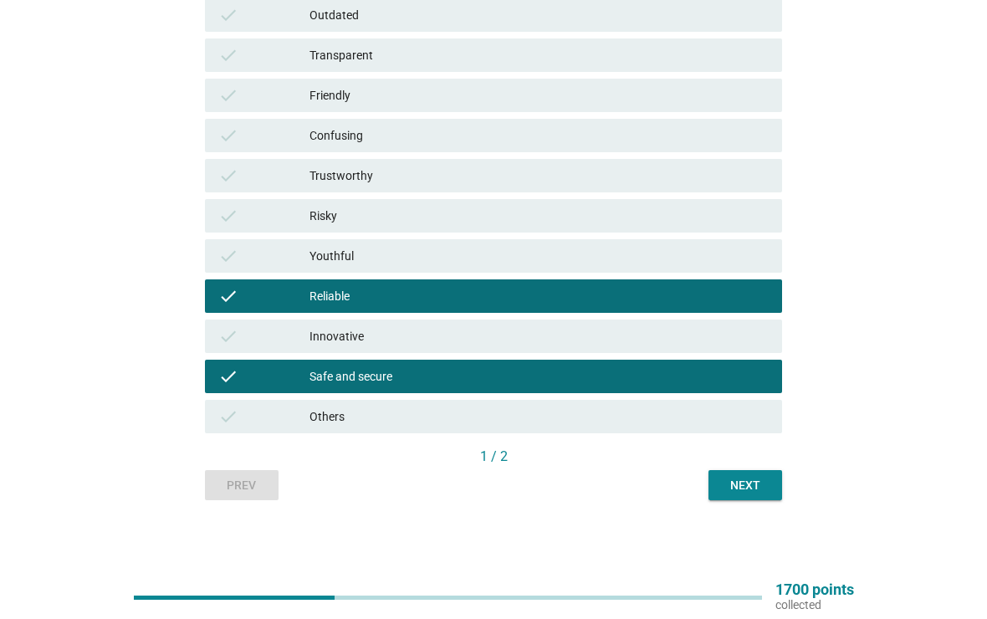
click at [770, 484] on button "Next" at bounding box center [746, 485] width 74 height 30
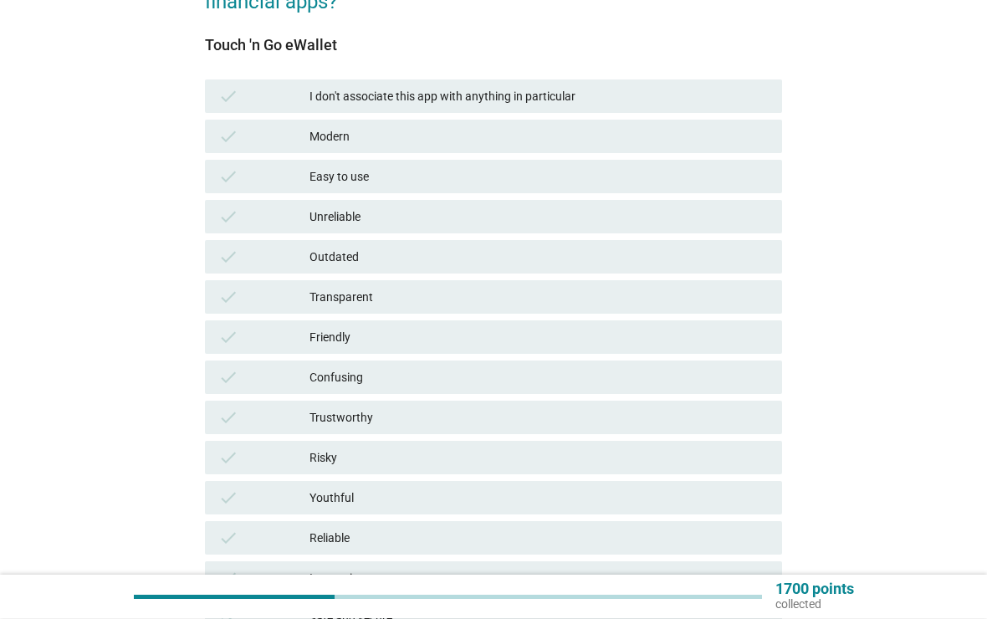
scroll to position [192, 0]
click at [677, 139] on div "Modern" at bounding box center [539, 136] width 459 height 20
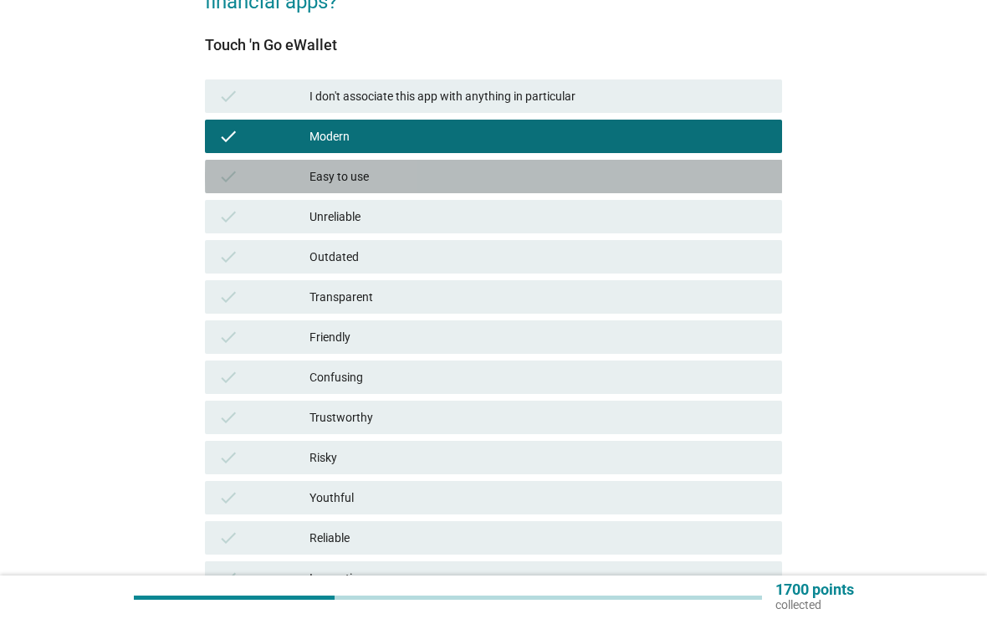
click at [680, 176] on div "Easy to use" at bounding box center [539, 176] width 459 height 20
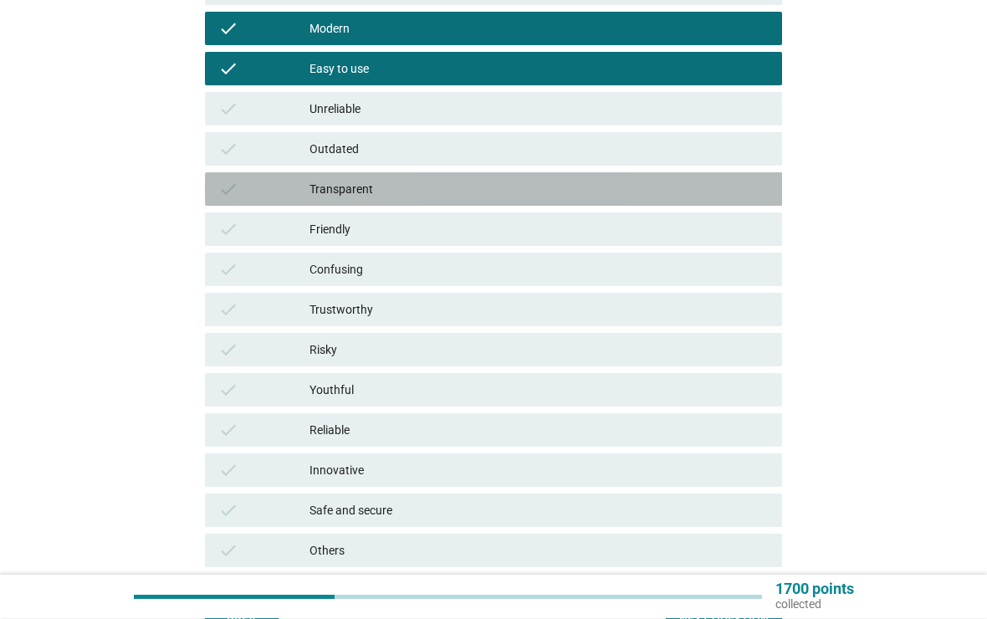
scroll to position [327, 0]
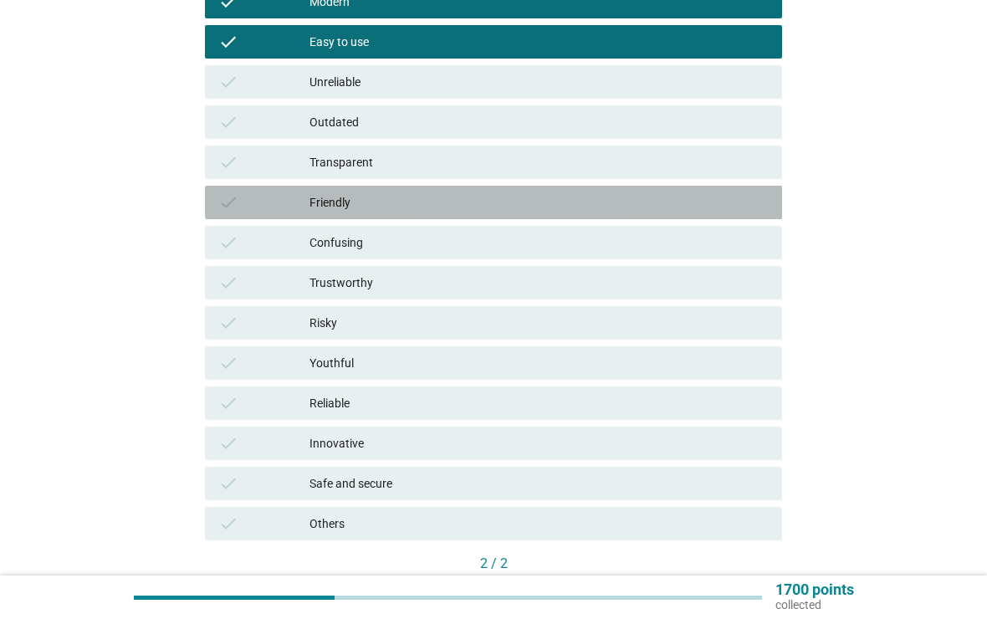
click at [685, 194] on div "Friendly" at bounding box center [539, 202] width 459 height 20
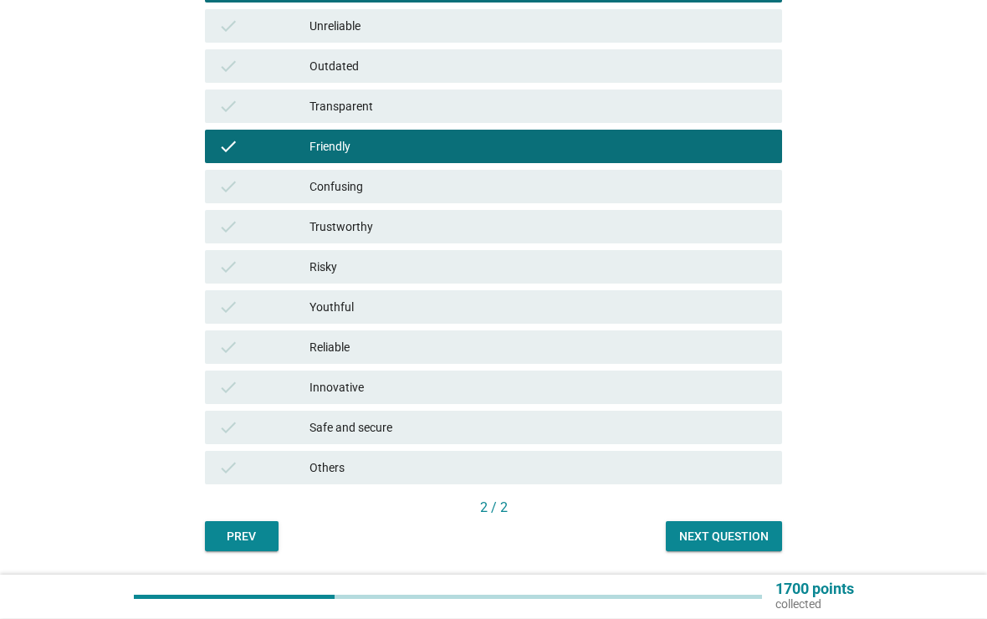
scroll to position [383, 0]
click at [678, 330] on div "check Reliable" at bounding box center [494, 346] width 578 height 33
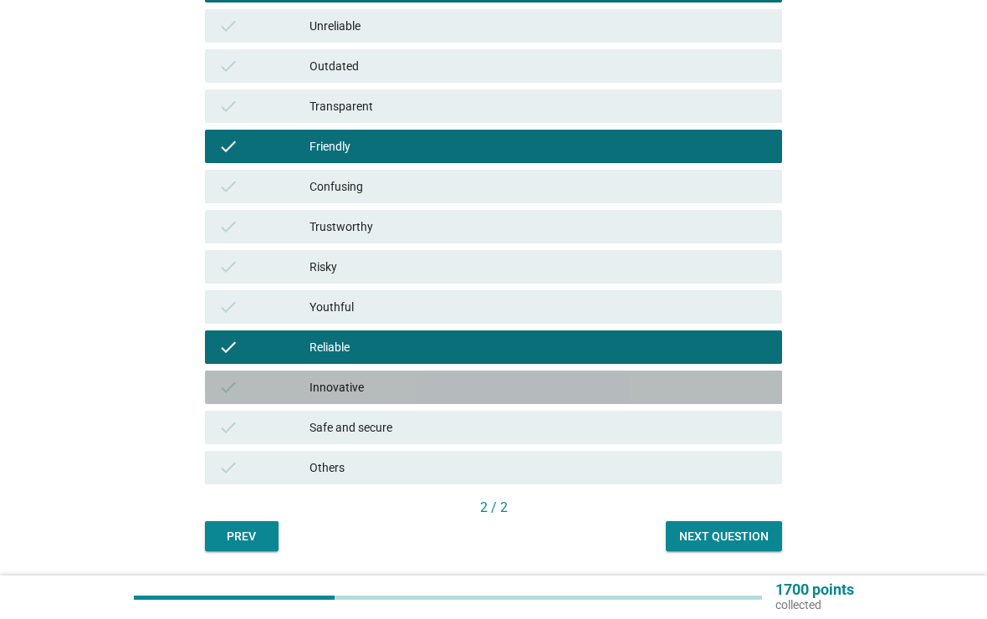
click at [696, 402] on div "check Innovative" at bounding box center [494, 387] width 578 height 33
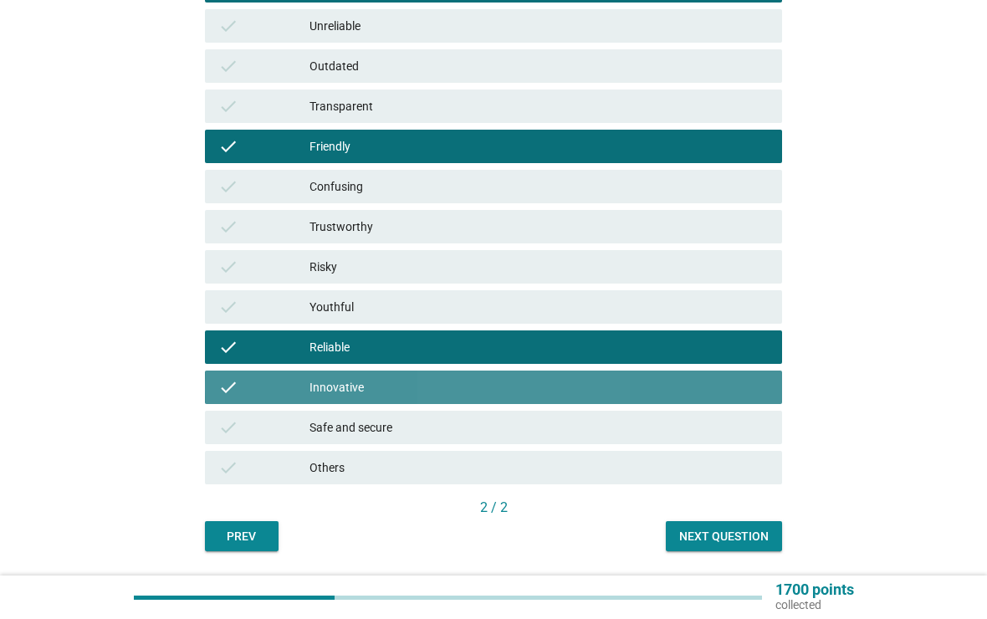
click at [695, 384] on div "Innovative" at bounding box center [539, 387] width 459 height 20
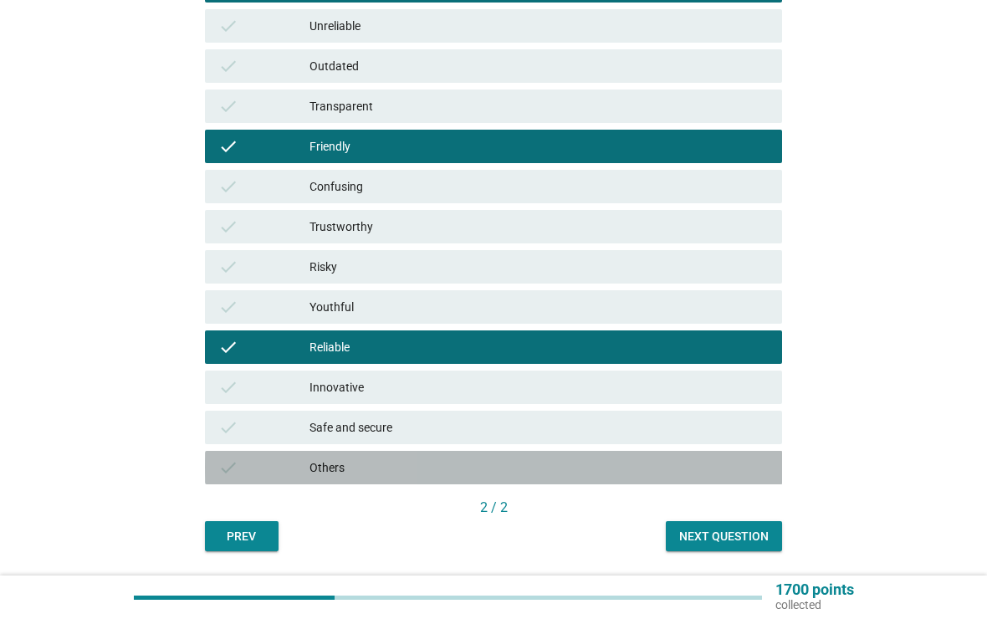
click at [730, 460] on div "Others" at bounding box center [539, 468] width 459 height 20
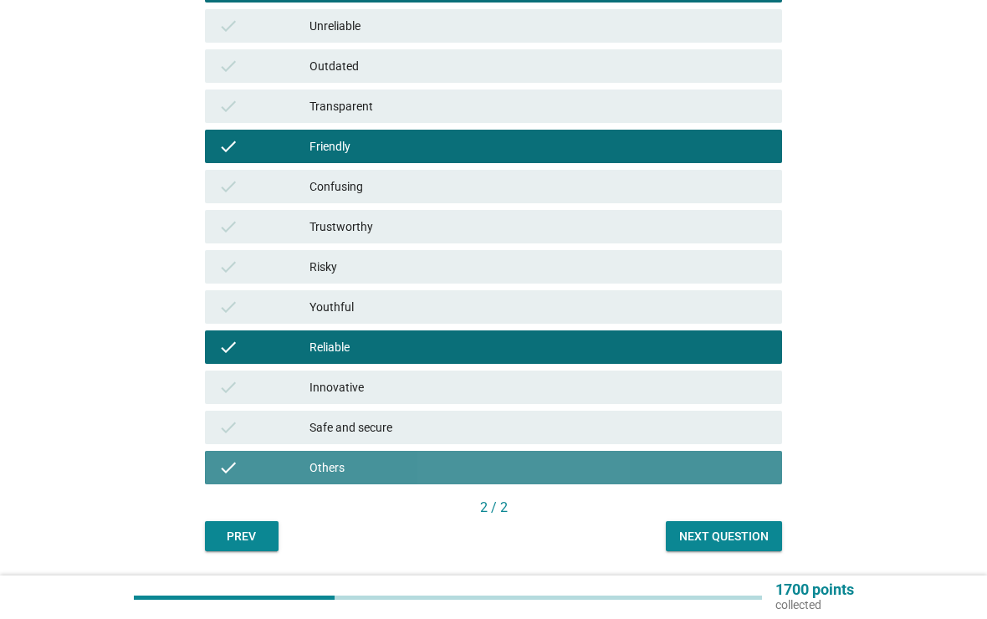
click at [723, 472] on div "Others" at bounding box center [539, 468] width 459 height 20
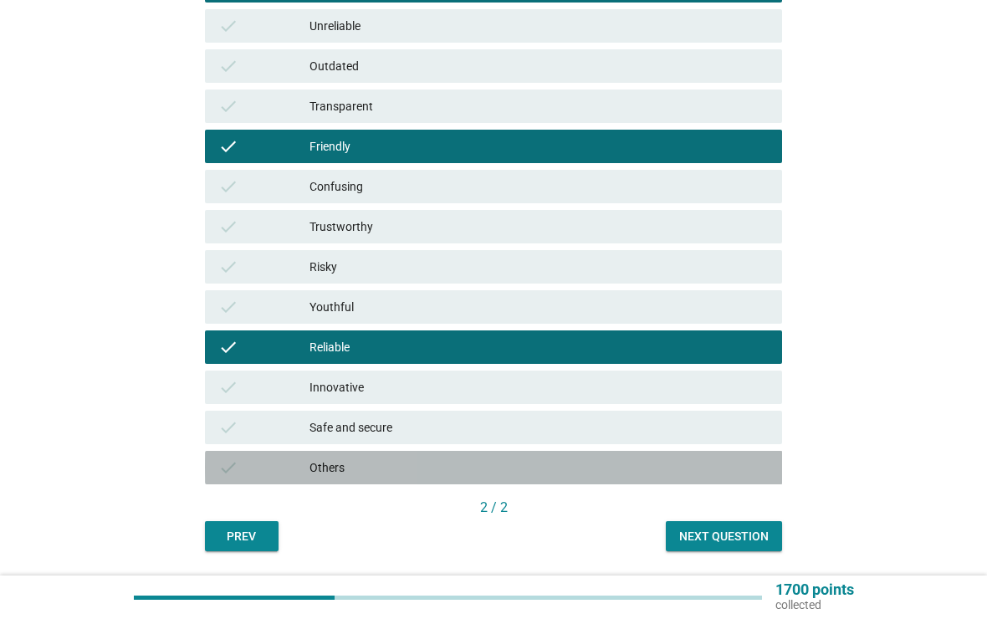
click at [722, 433] on div "Safe and secure" at bounding box center [539, 427] width 459 height 20
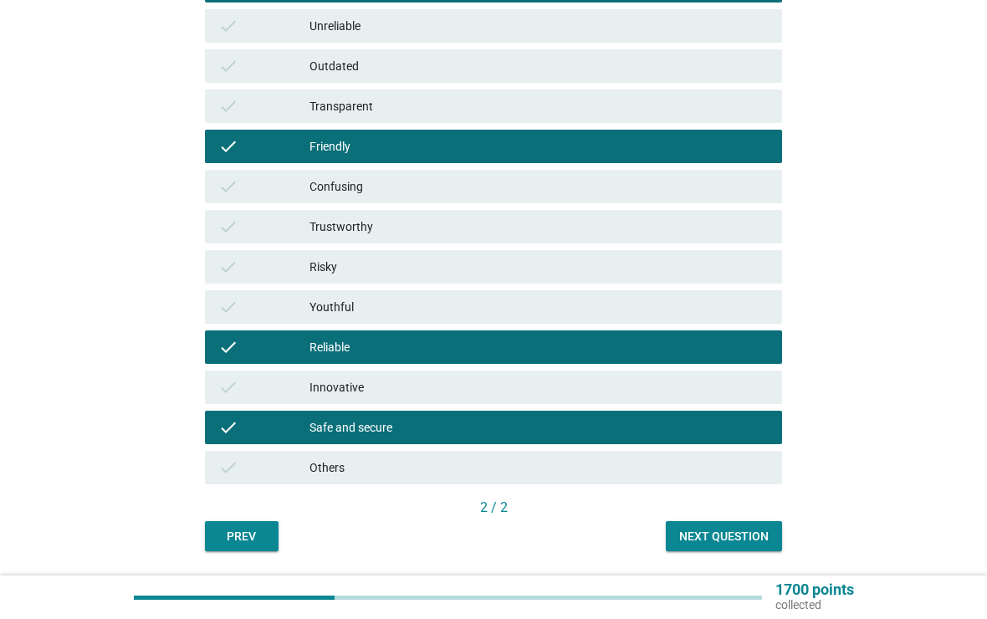
click at [739, 538] on div "Next question" at bounding box center [724, 537] width 90 height 18
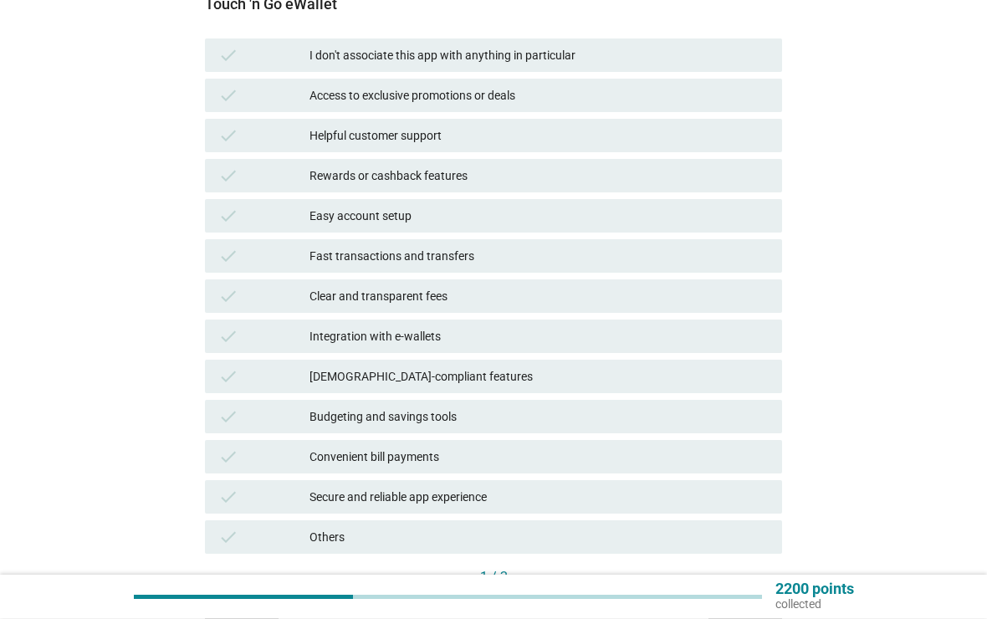
scroll to position [232, 0]
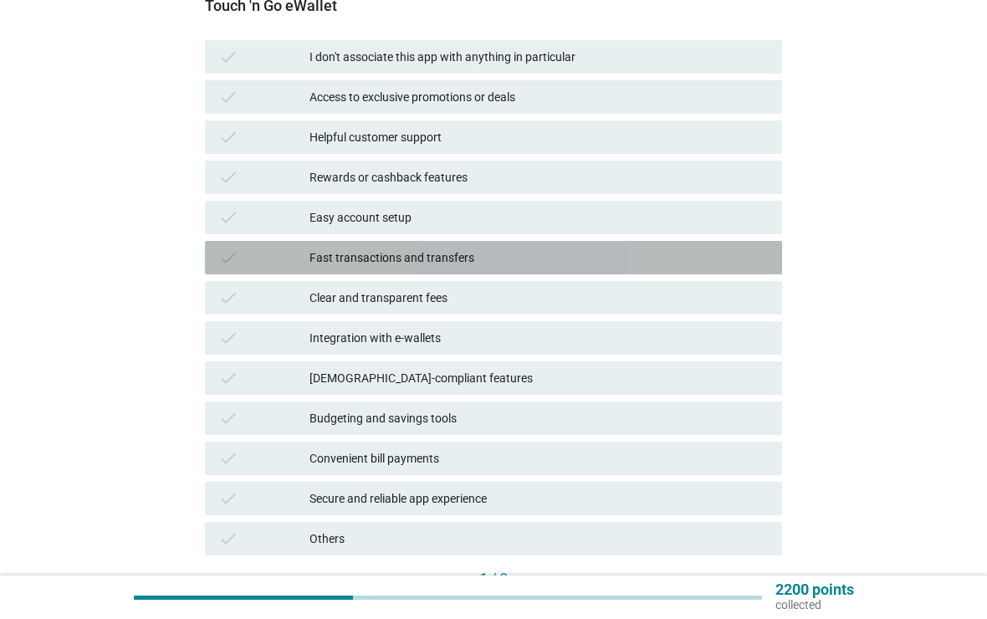
click at [566, 257] on div "Fast transactions and transfers" at bounding box center [539, 258] width 459 height 20
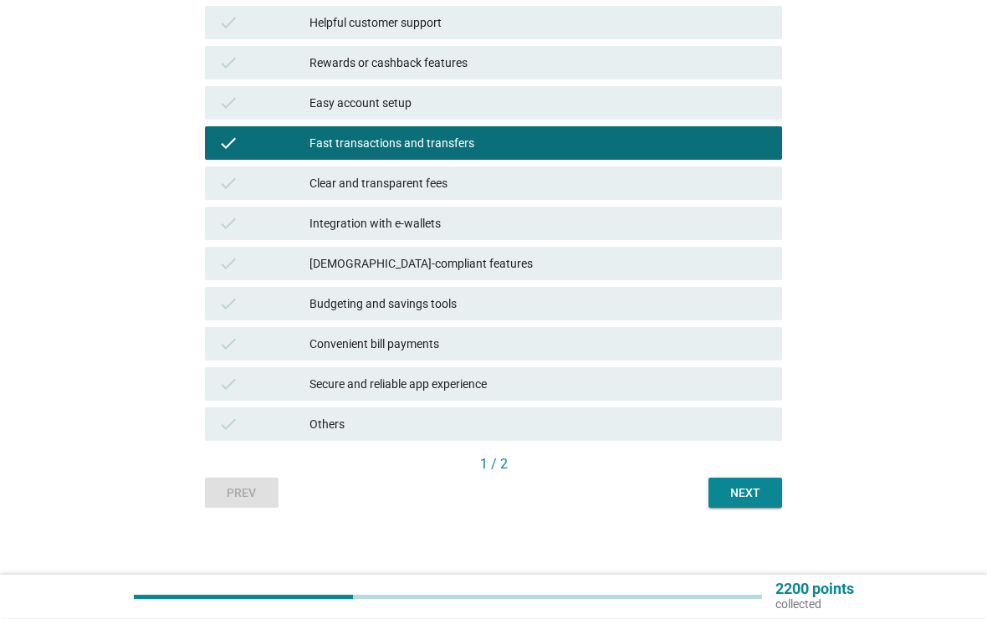
scroll to position [354, 0]
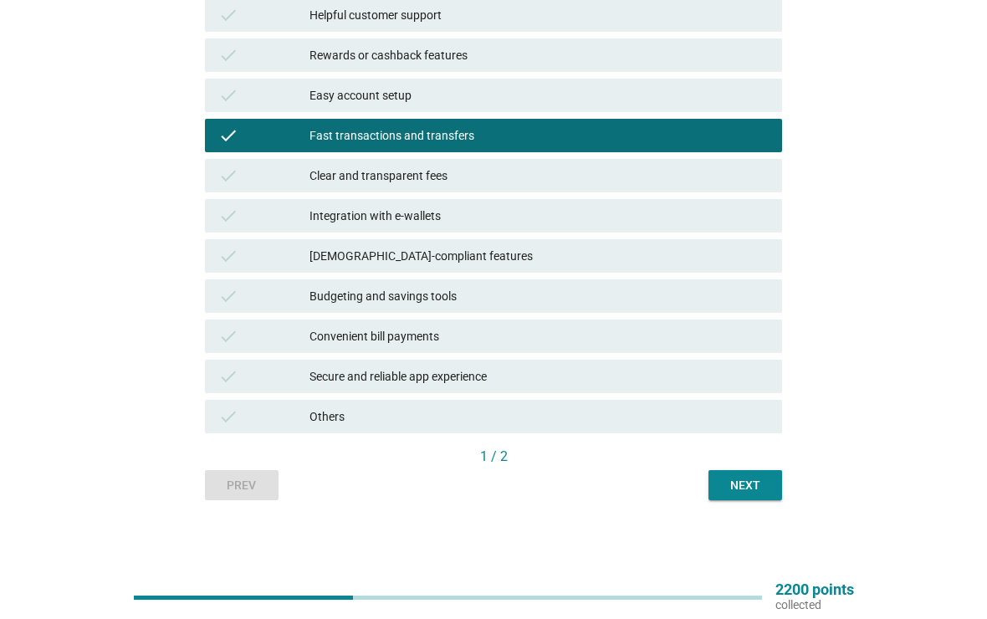
click at [759, 484] on div "Next" at bounding box center [745, 486] width 47 height 18
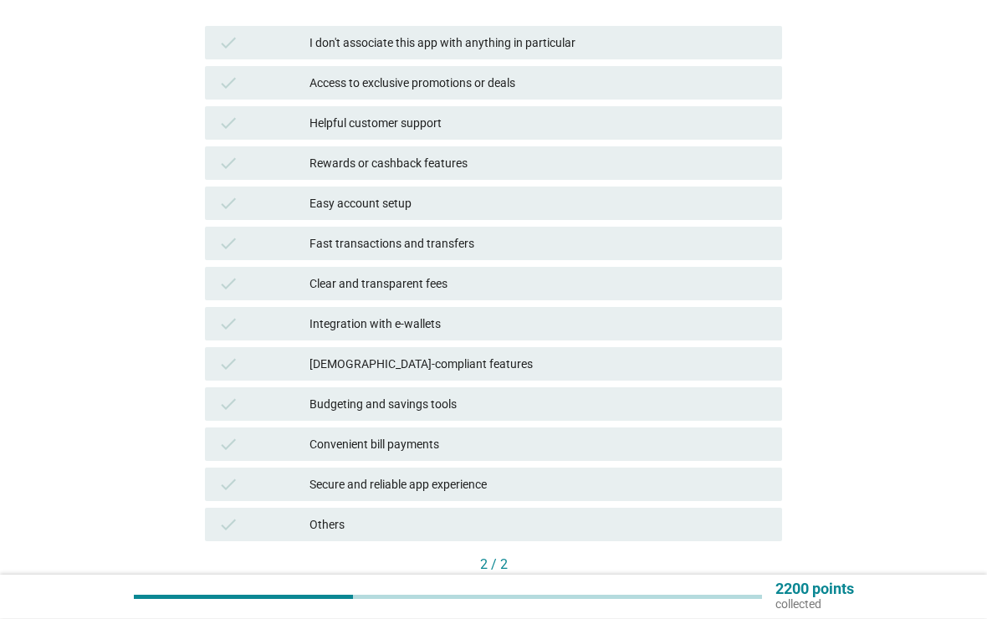
scroll to position [259, 0]
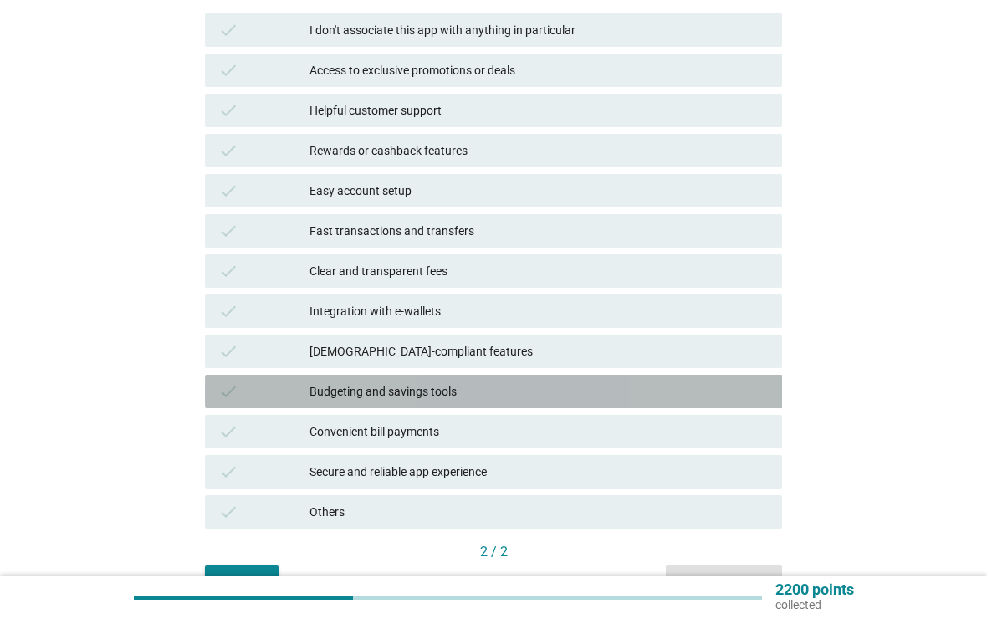
click at [602, 400] on div "Budgeting and savings tools" at bounding box center [539, 391] width 459 height 20
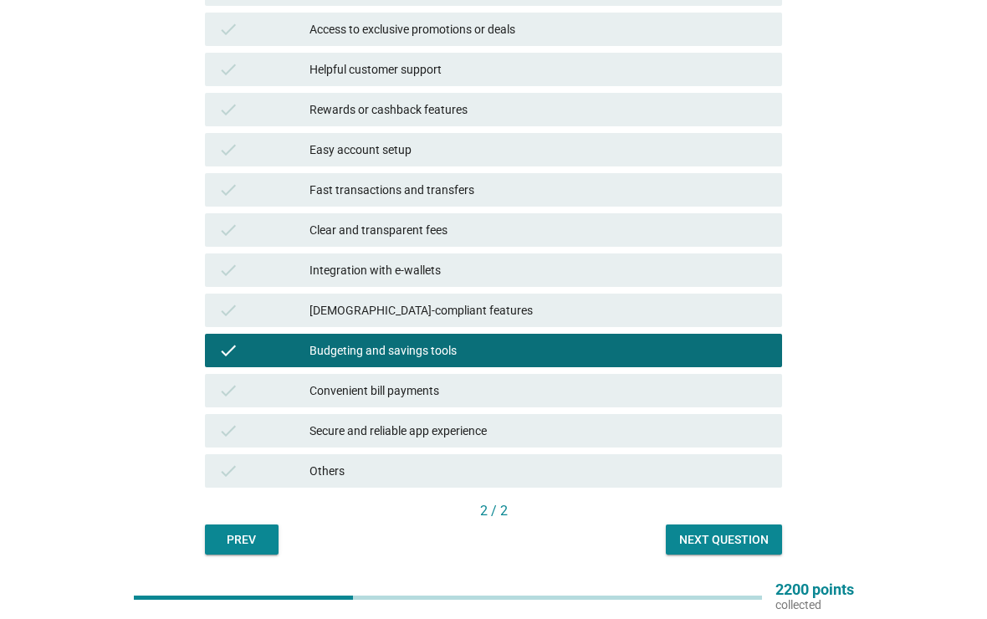
scroll to position [297, 0]
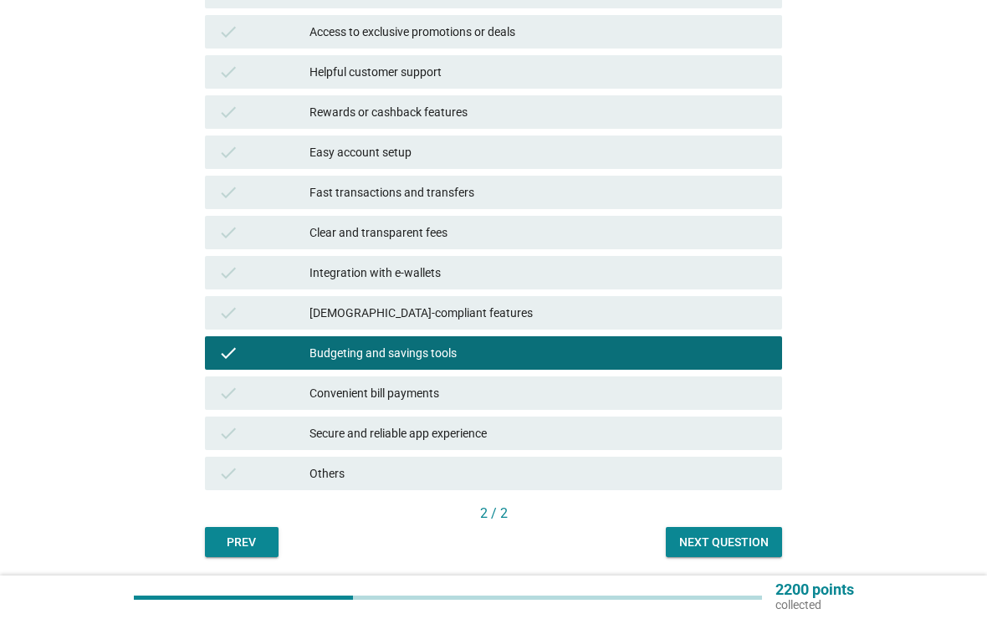
click at [634, 184] on div "Fast transactions and transfers" at bounding box center [539, 192] width 459 height 20
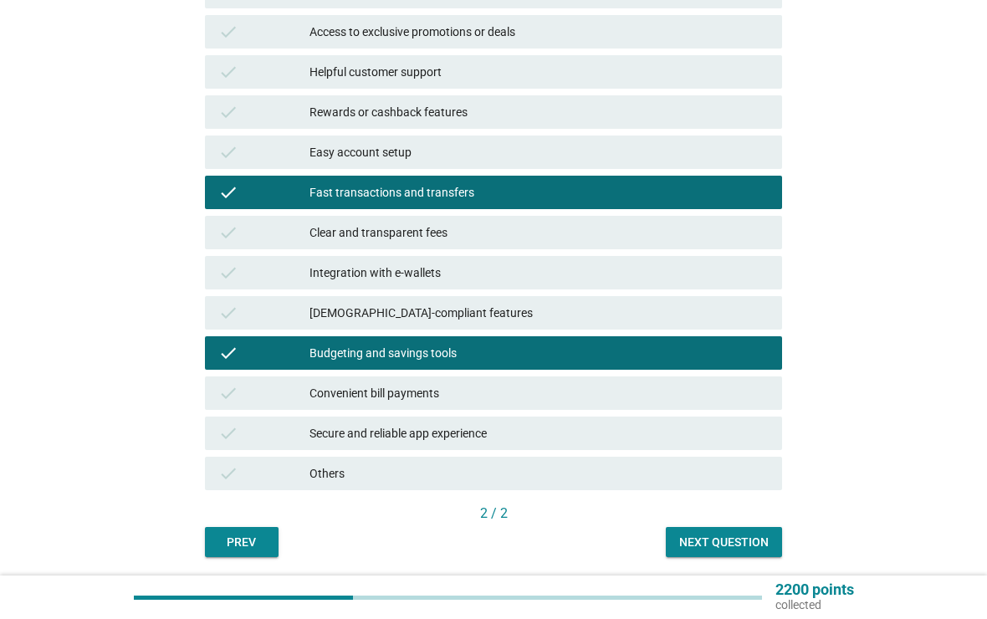
click at [702, 361] on div "Budgeting and savings tools" at bounding box center [539, 353] width 459 height 20
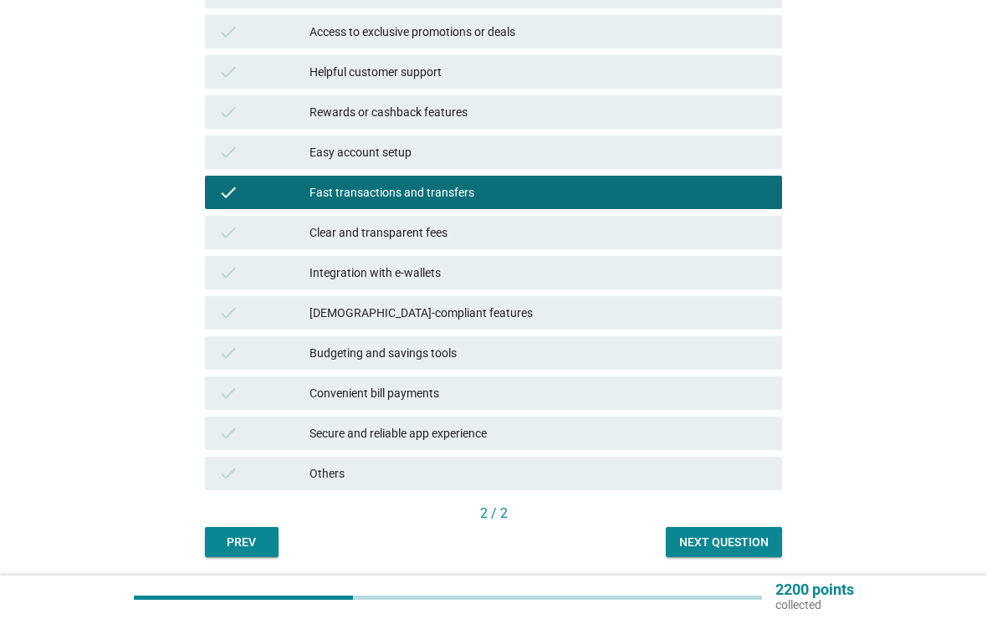
click at [750, 552] on button "Next question" at bounding box center [724, 542] width 116 height 30
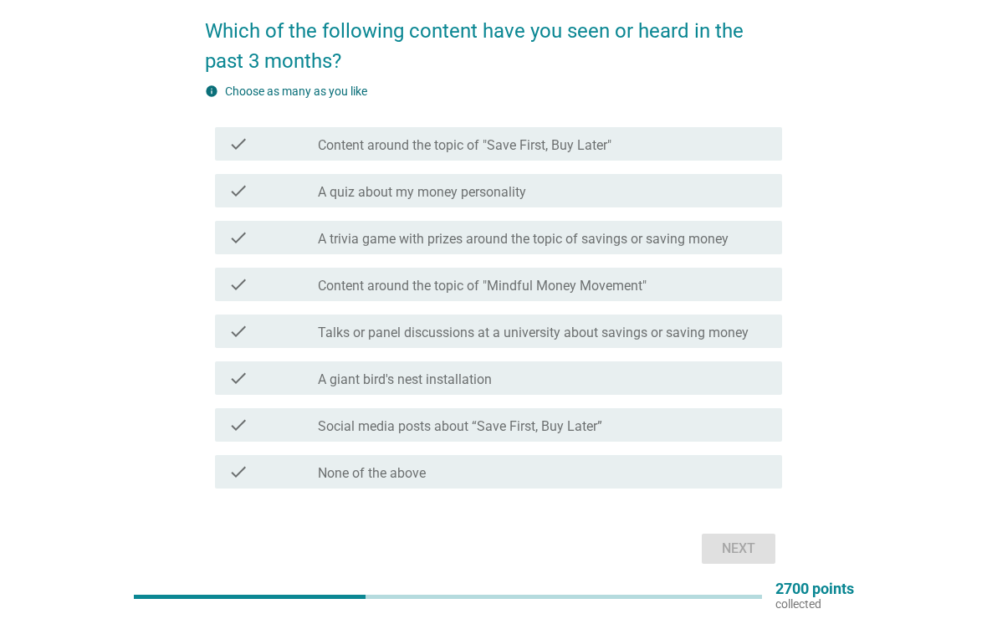
scroll to position [131, 0]
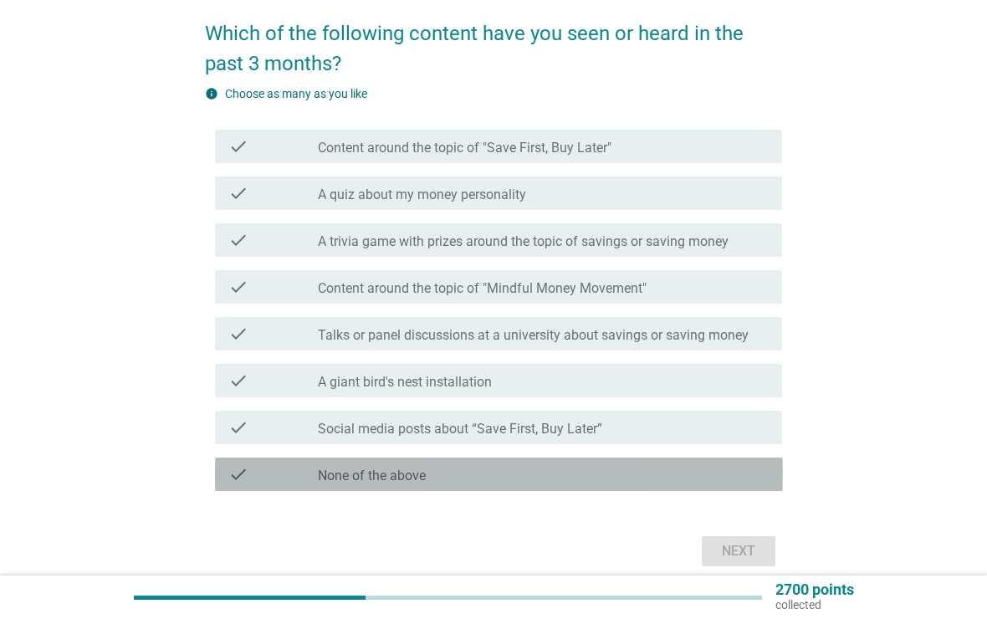
click at [575, 485] on div "check check_box_outline_blank None of the above" at bounding box center [499, 474] width 568 height 33
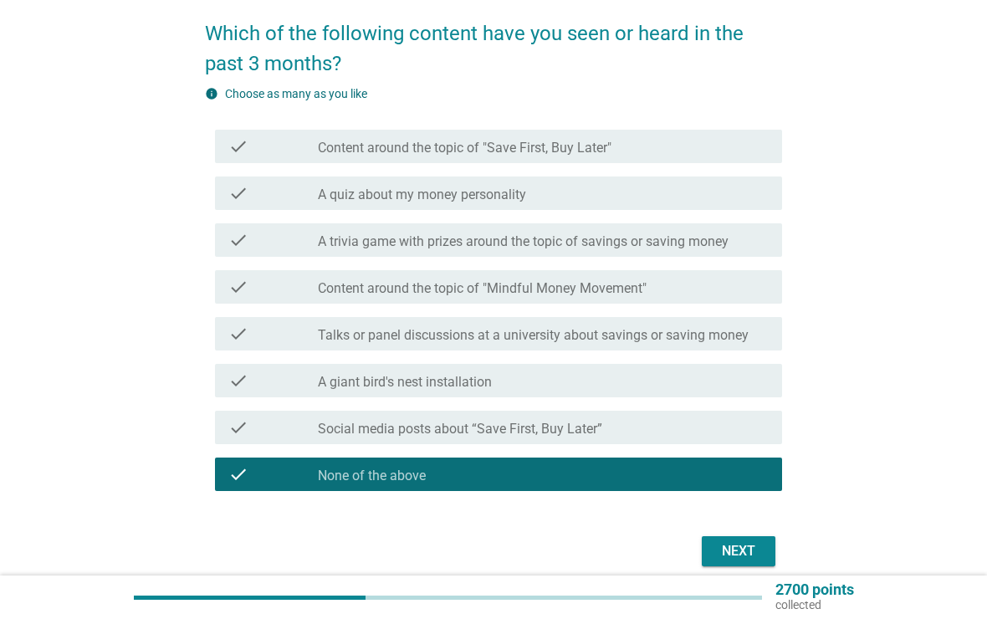
click at [735, 536] on button "Next" at bounding box center [739, 551] width 74 height 30
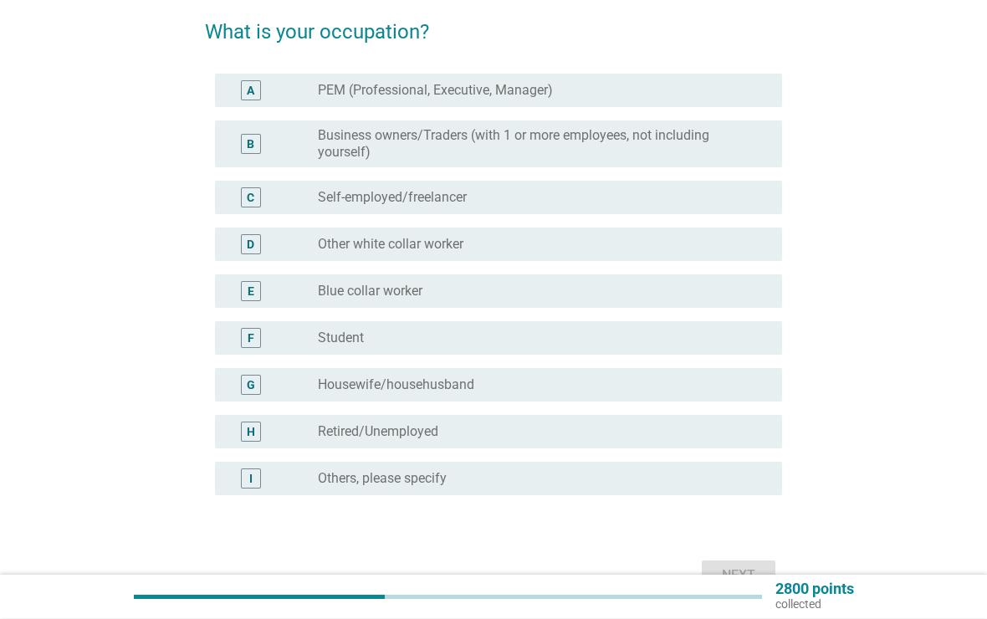
scroll to position [142, 0]
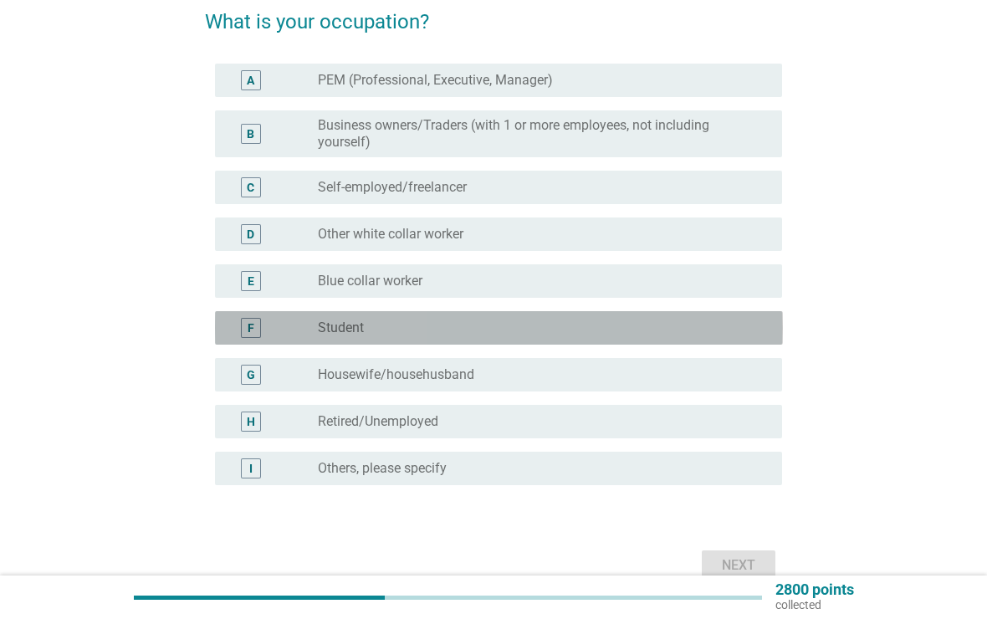
click at [654, 327] on div "radio_button_unchecked Student" at bounding box center [537, 328] width 438 height 17
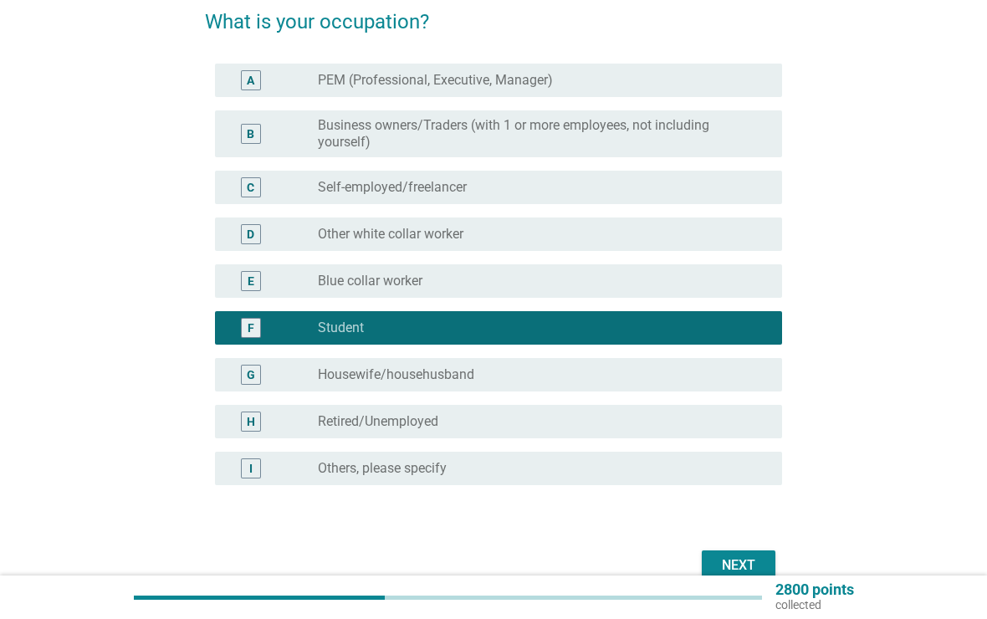
click at [747, 567] on div "Next" at bounding box center [738, 565] width 47 height 20
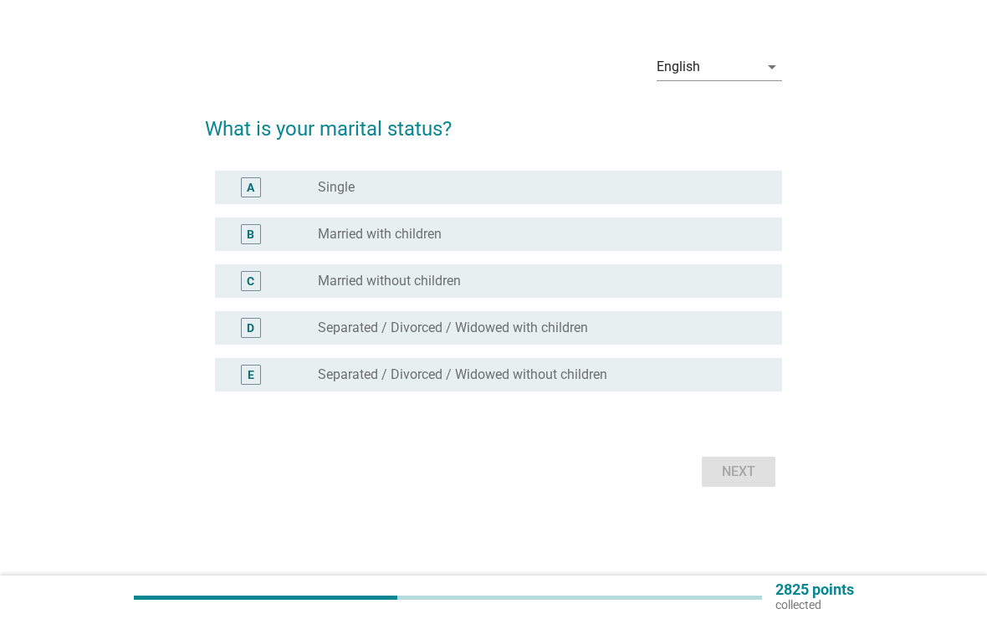
scroll to position [0, 0]
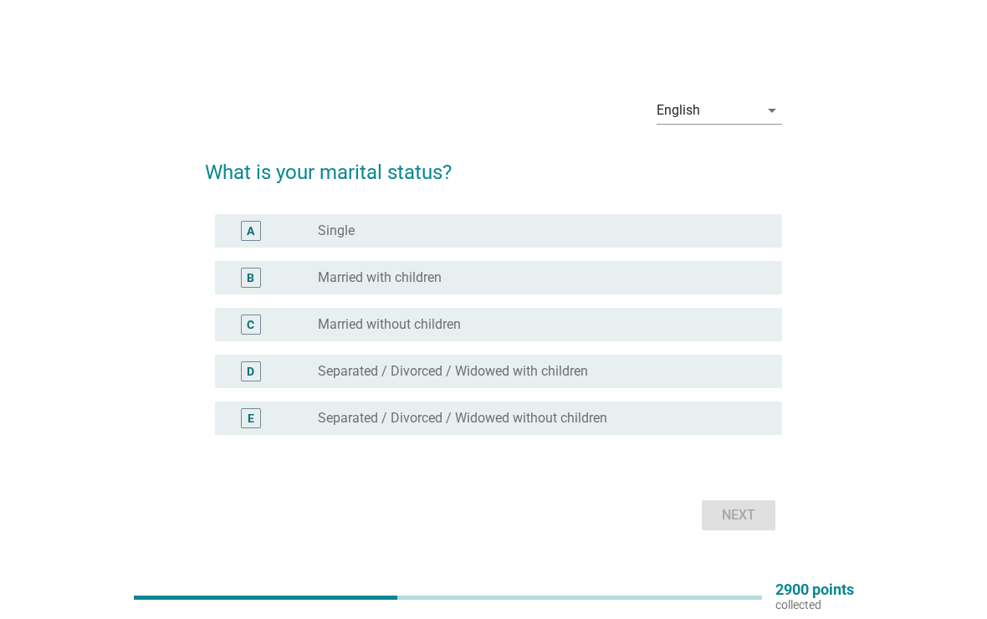
click at [707, 221] on div "radio_button_unchecked Single" at bounding box center [543, 231] width 451 height 20
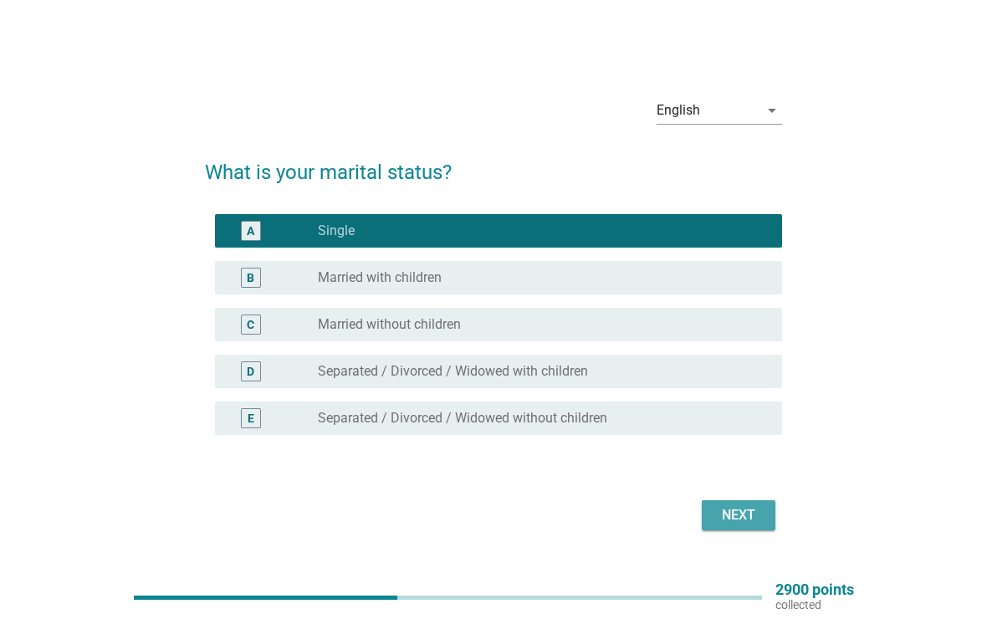
click at [747, 512] on div "Next" at bounding box center [738, 515] width 47 height 20
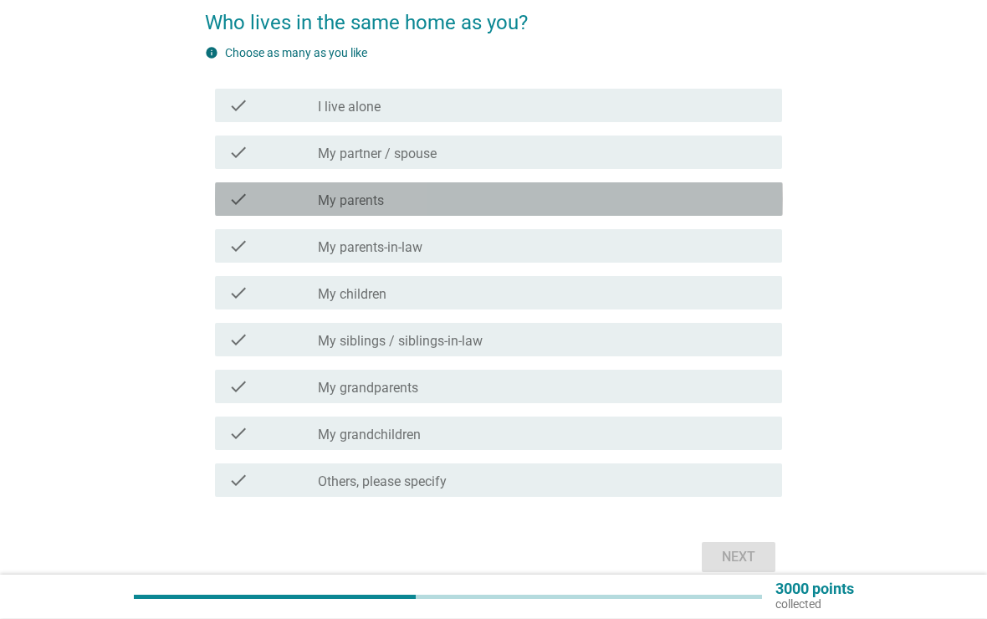
scroll to position [141, 0]
click at [701, 207] on div "check_box_outline_blank My parents" at bounding box center [543, 199] width 451 height 20
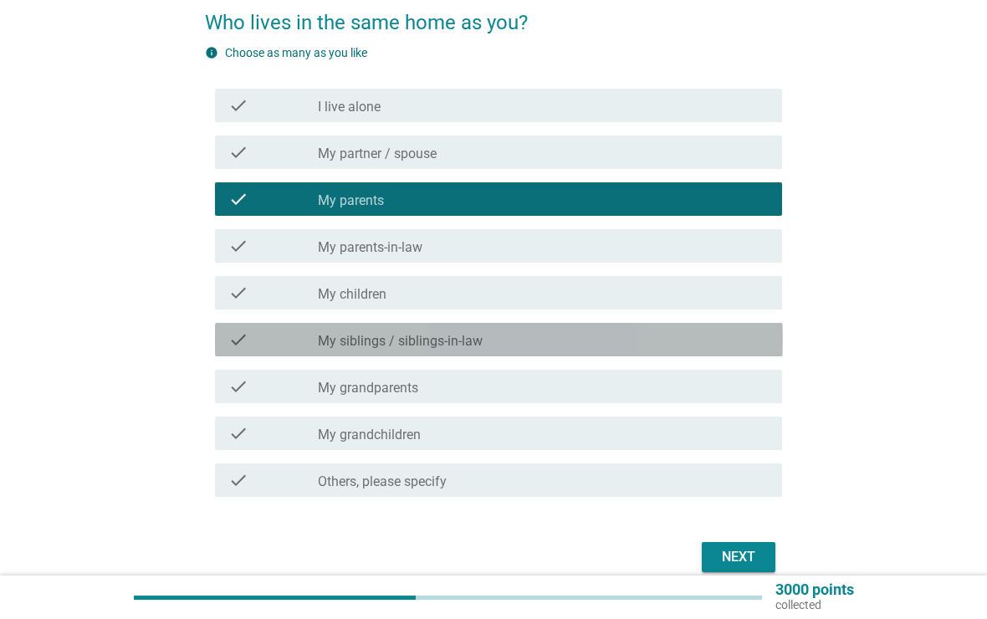
click at [668, 330] on div "check_box_outline_blank My siblings / siblings-in-law" at bounding box center [543, 340] width 451 height 20
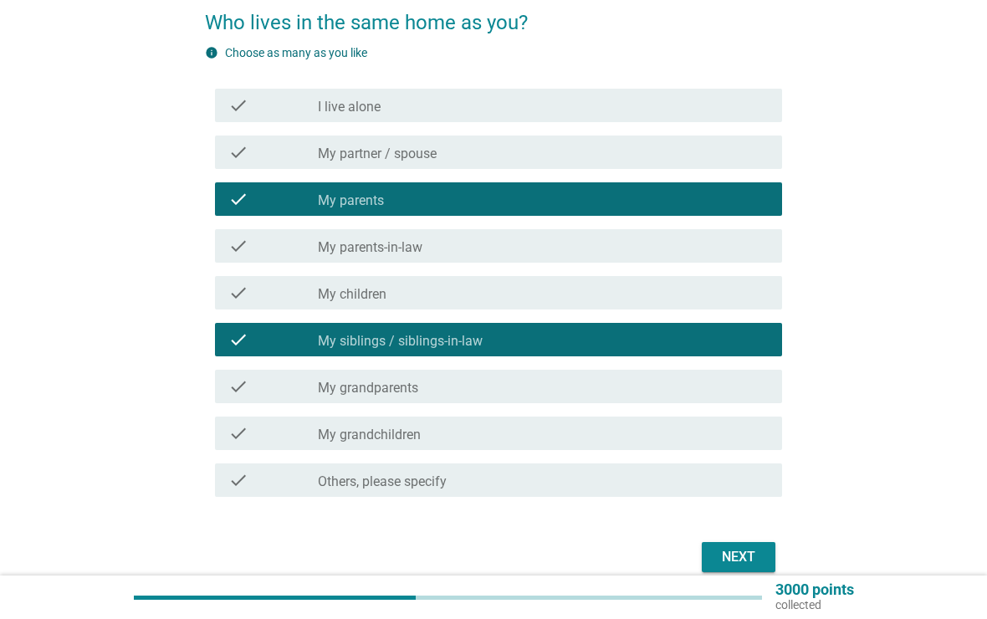
click at [723, 550] on div "Next" at bounding box center [738, 557] width 47 height 20
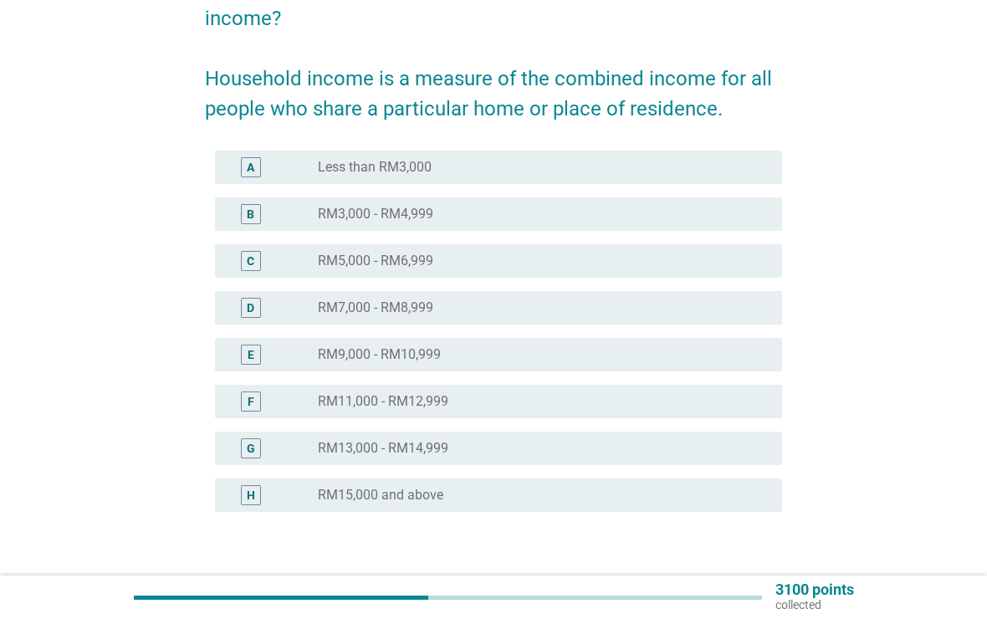
scroll to position [176, 0]
click at [745, 161] on div "radio_button_unchecked Less than RM3,000" at bounding box center [537, 166] width 438 height 17
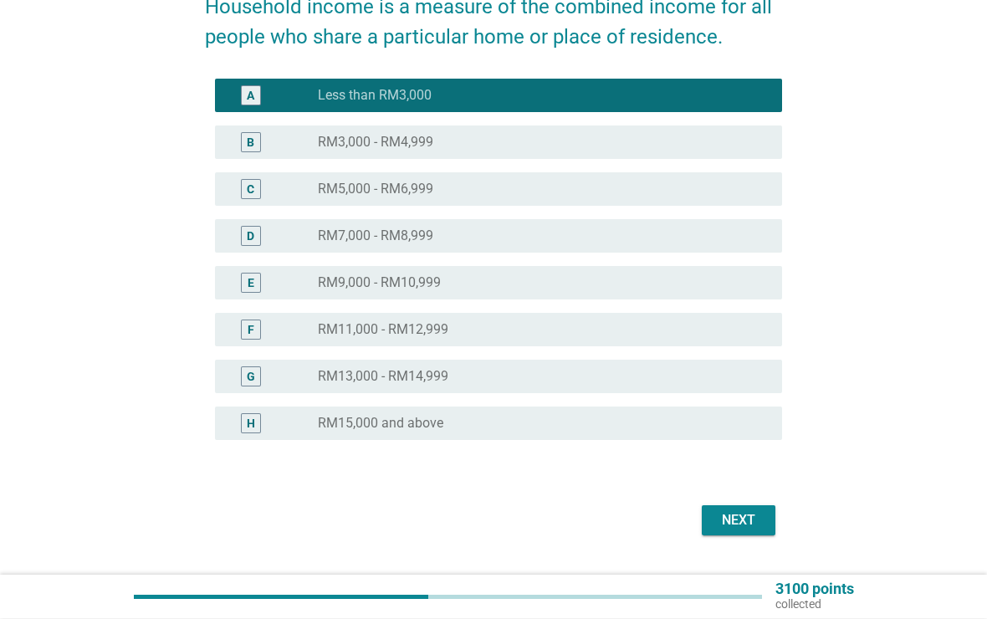
scroll to position [252, 0]
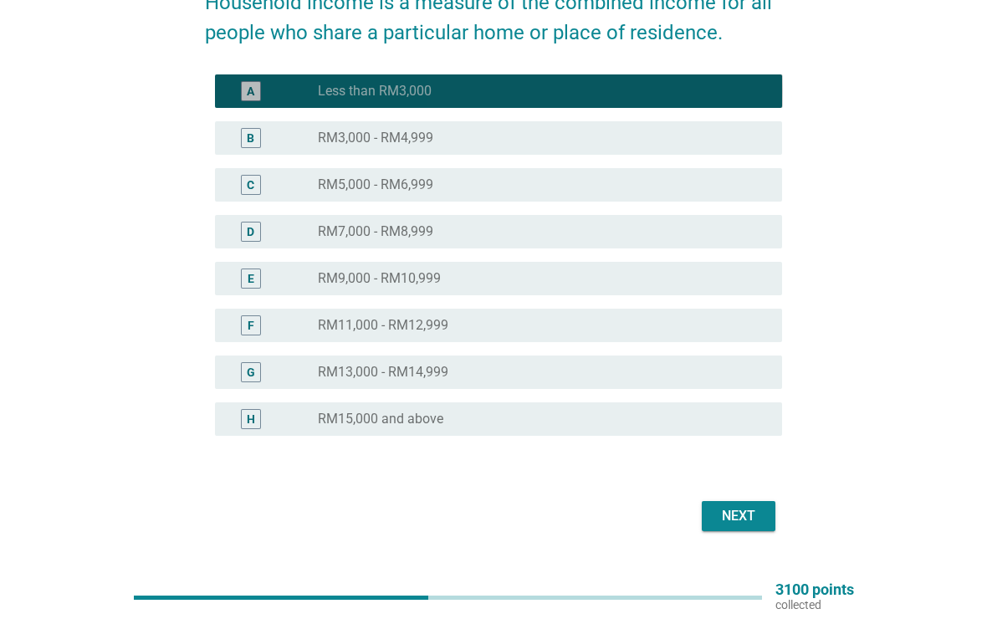
click at [733, 74] on div "A radio_button_checked Less than RM3,000" at bounding box center [499, 90] width 568 height 33
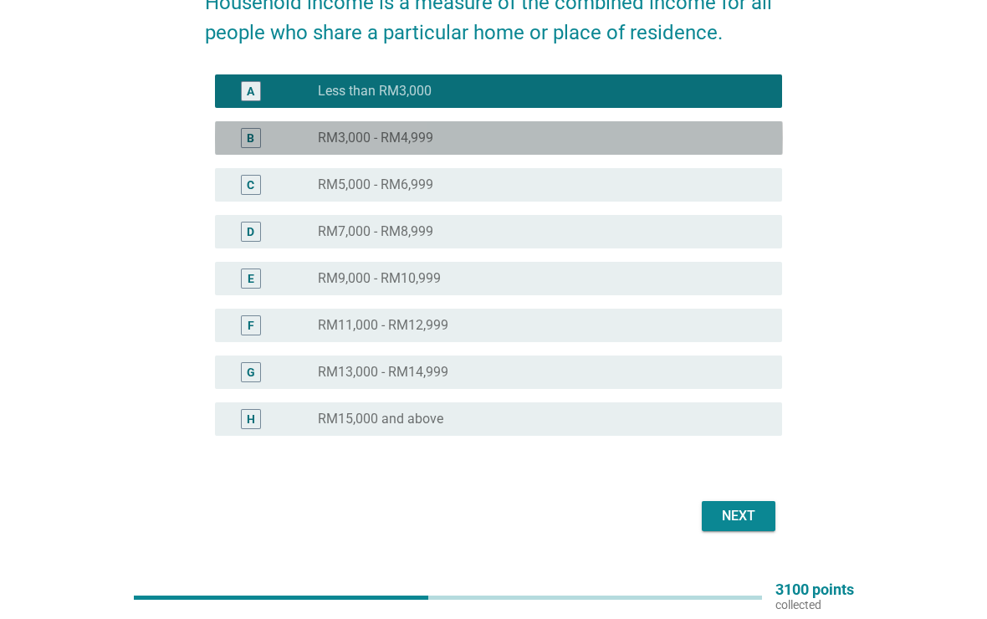
click at [728, 125] on div "B radio_button_unchecked RM3,000 - RM4,999" at bounding box center [499, 137] width 568 height 33
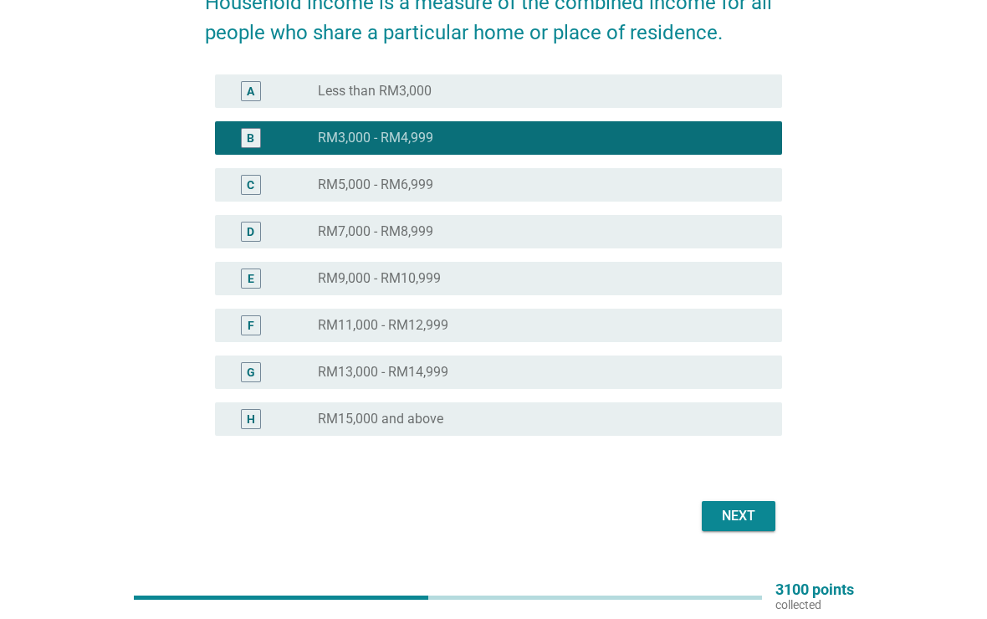
click at [747, 512] on div "Next" at bounding box center [738, 516] width 47 height 20
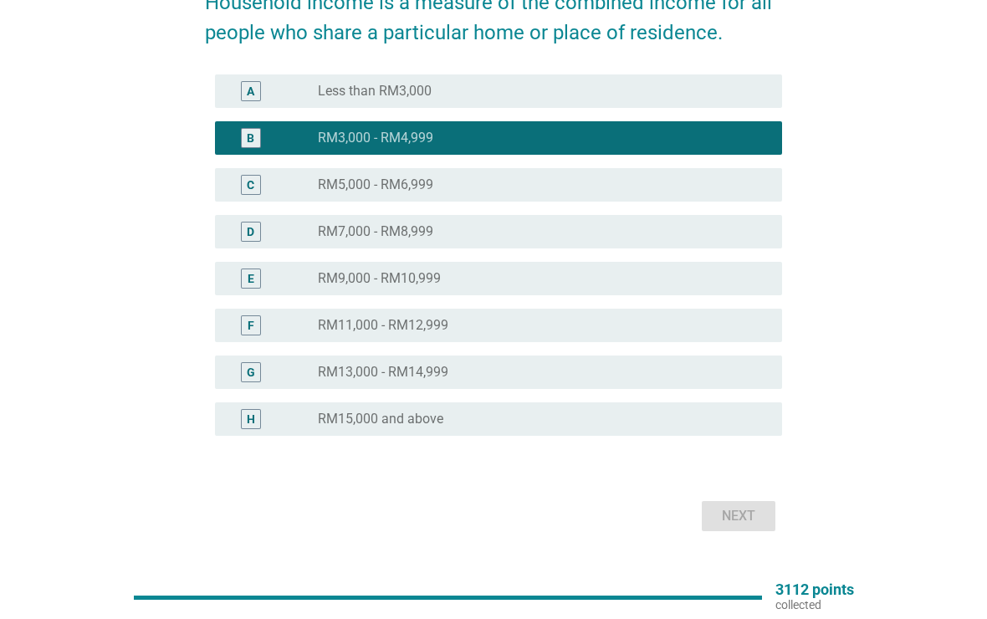
scroll to position [0, 0]
